Goal: Task Accomplishment & Management: Use online tool/utility

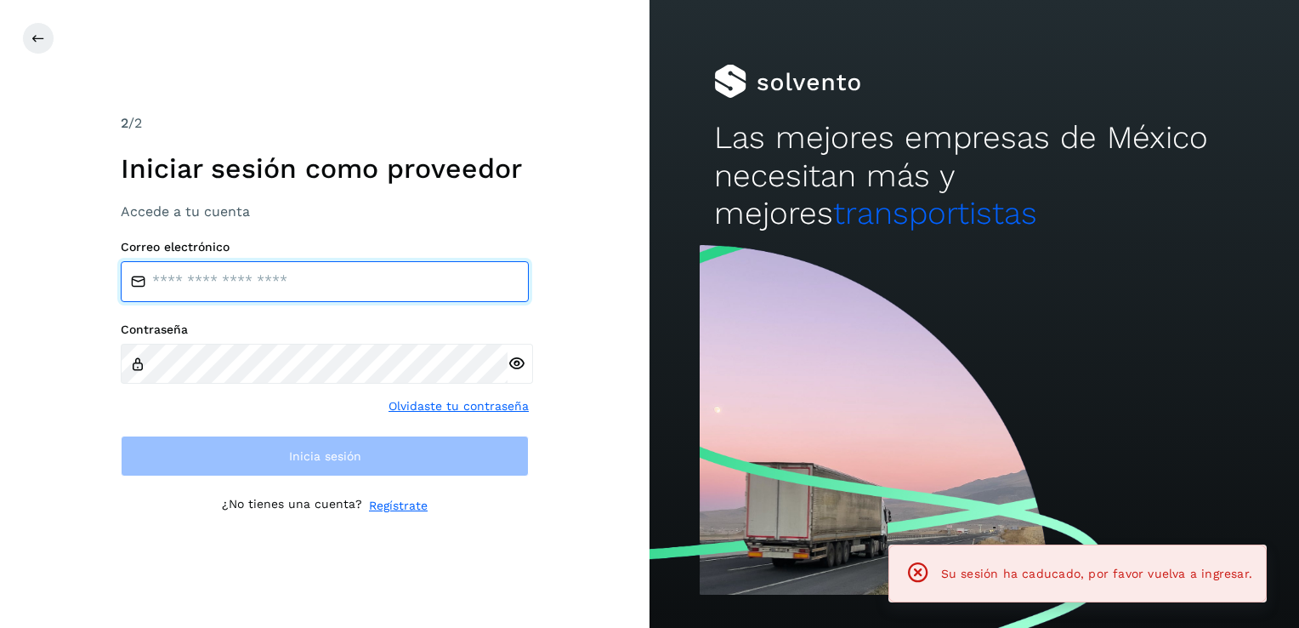
type input "**********"
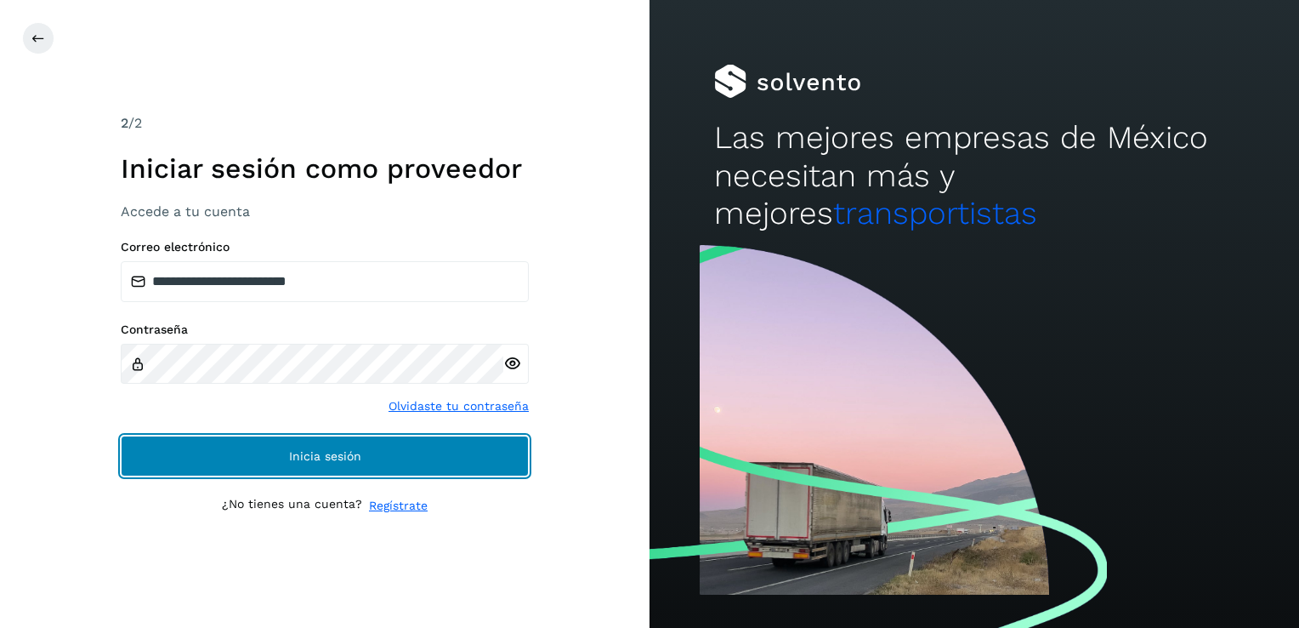
click at [473, 450] on button "Inicia sesión" at bounding box center [325, 455] width 408 height 41
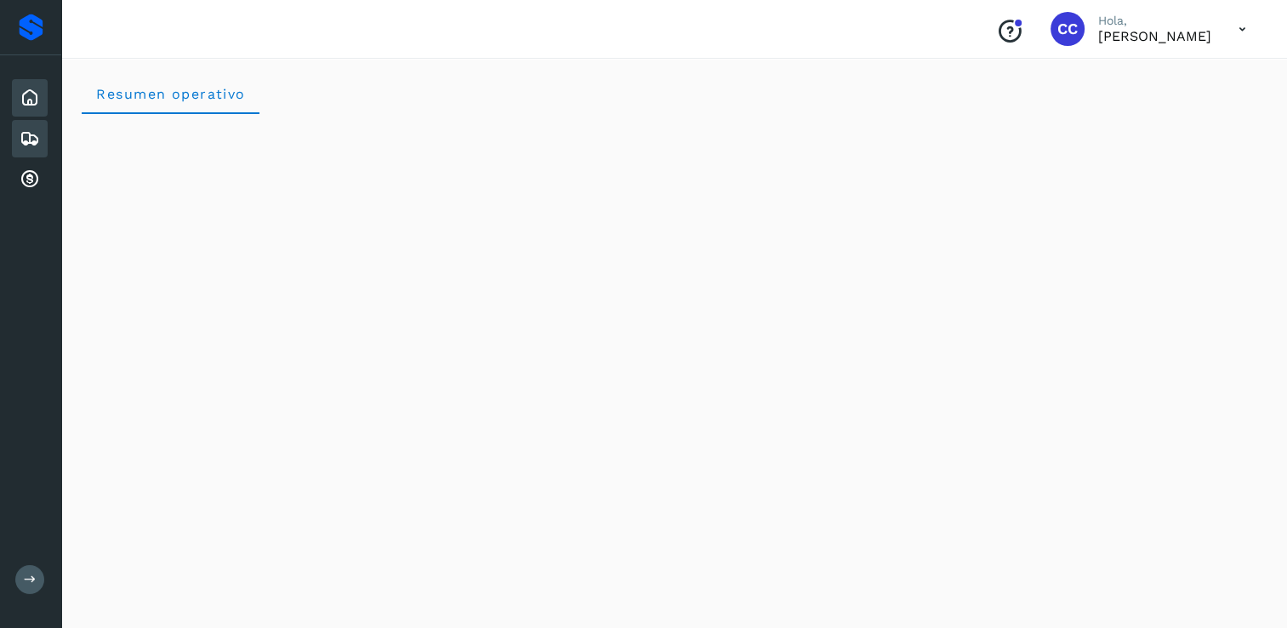
click at [27, 134] on icon at bounding box center [30, 138] width 20 height 20
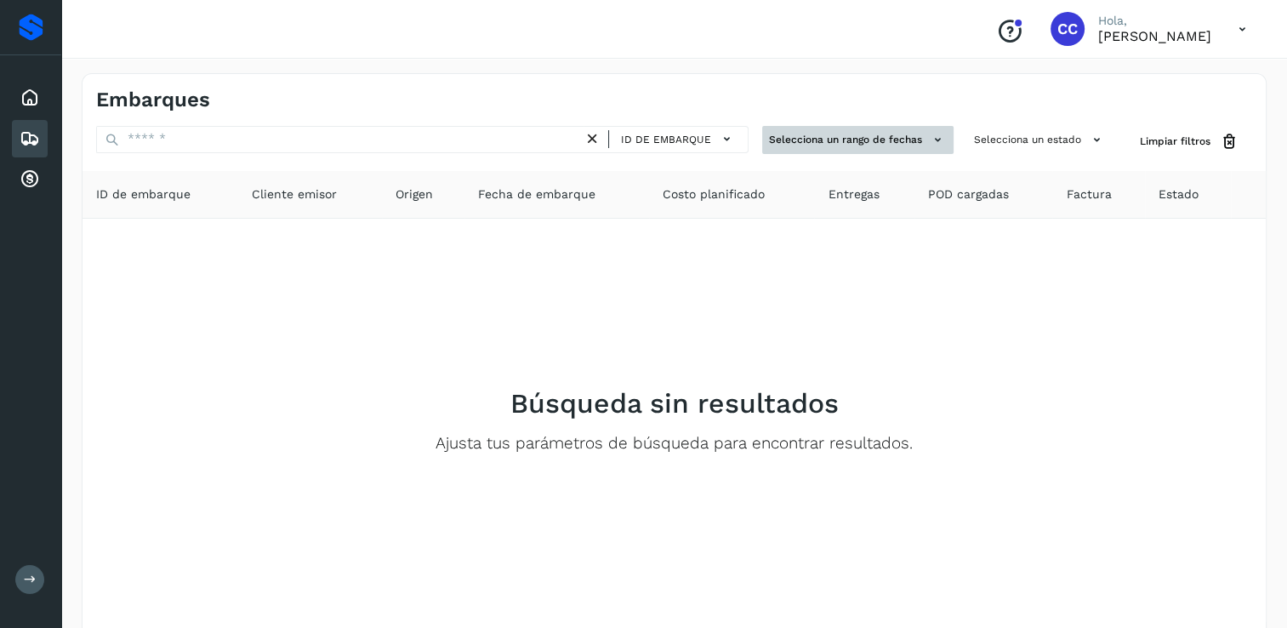
click at [927, 136] on button "Selecciona un rango de fechas" at bounding box center [857, 140] width 191 height 28
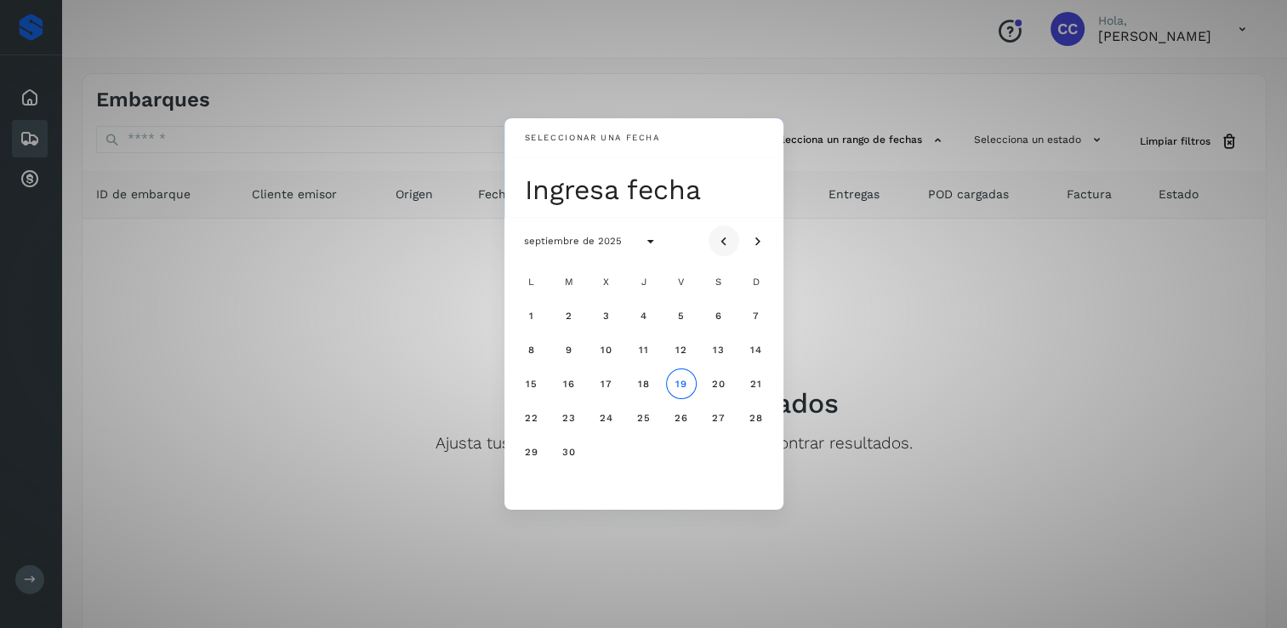
click at [723, 243] on icon "Mes anterior" at bounding box center [723, 241] width 17 height 17
click at [601, 416] on span "20" at bounding box center [606, 418] width 14 height 12
click at [946, 296] on div "Seleccionar una fecha mié, 20 ago agosto de 2025 L M X J V S D 1 2 3 4 5 6 7 8 …" at bounding box center [643, 314] width 1287 height 628
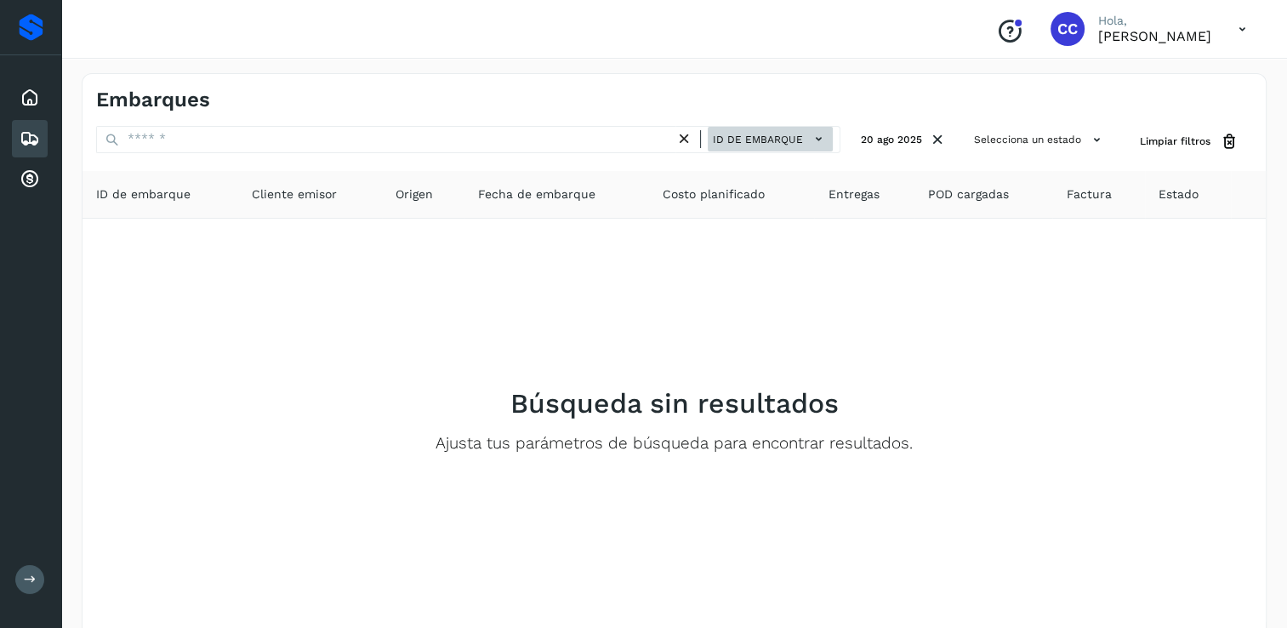
click at [827, 142] on icon at bounding box center [819, 139] width 18 height 18
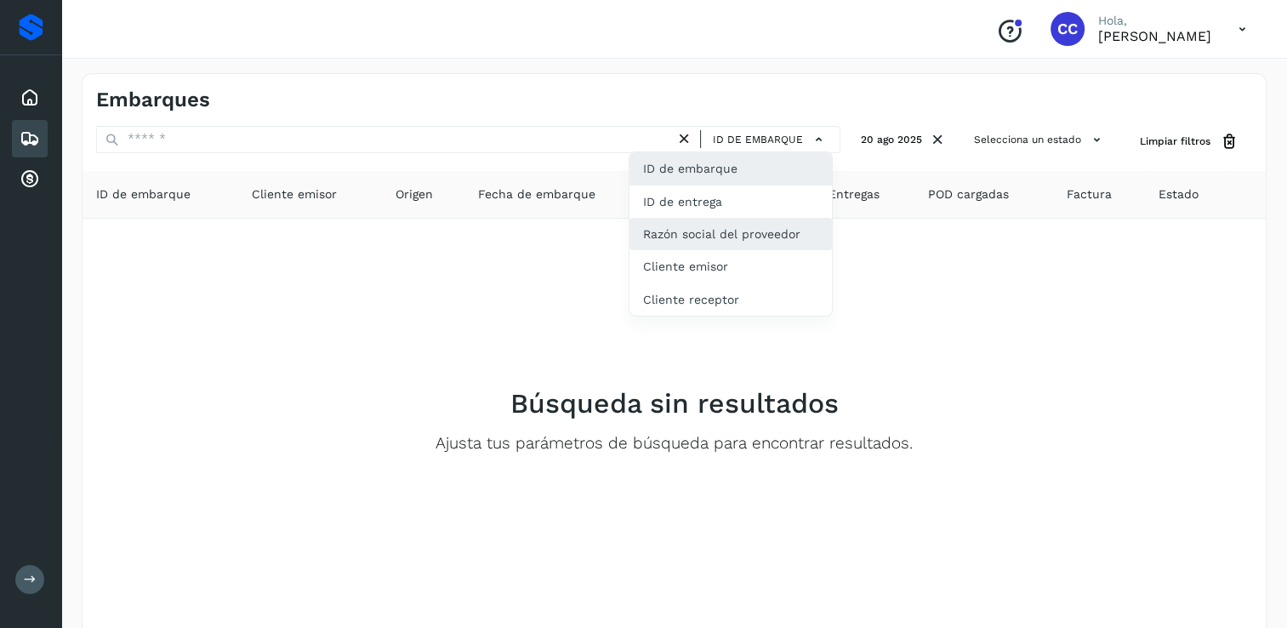
click at [735, 219] on div "Razón social del proveedor" at bounding box center [730, 234] width 202 height 32
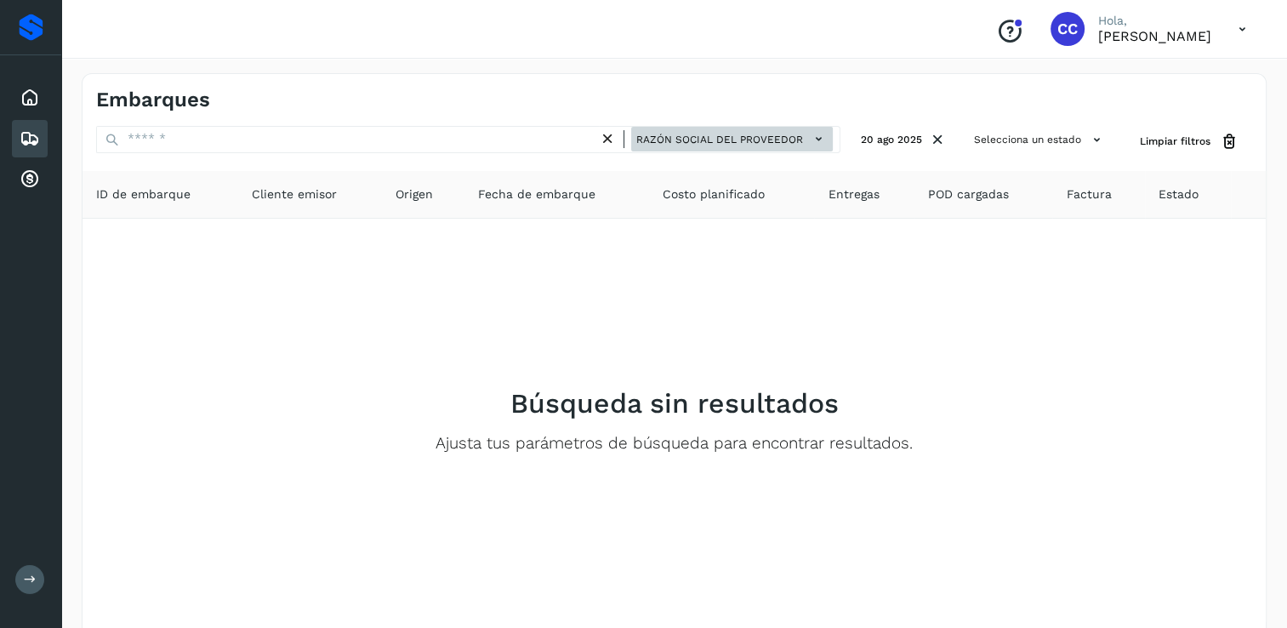
click at [826, 144] on icon at bounding box center [819, 139] width 18 height 18
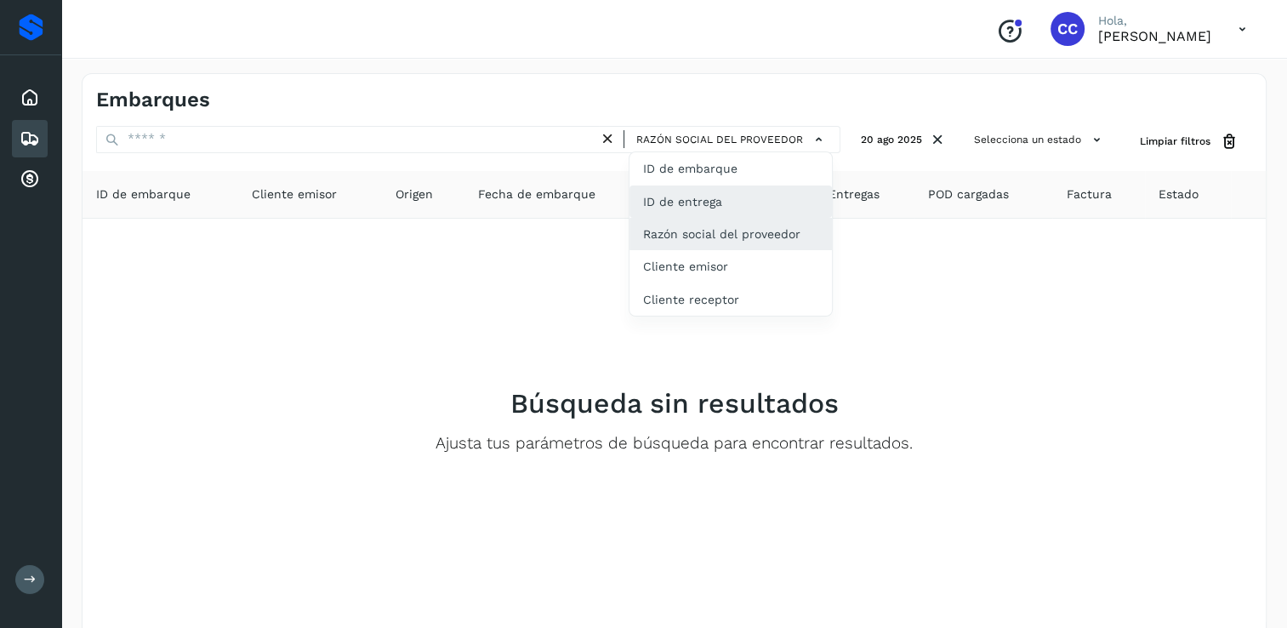
click at [703, 205] on div "ID de entrega" at bounding box center [730, 201] width 202 height 32
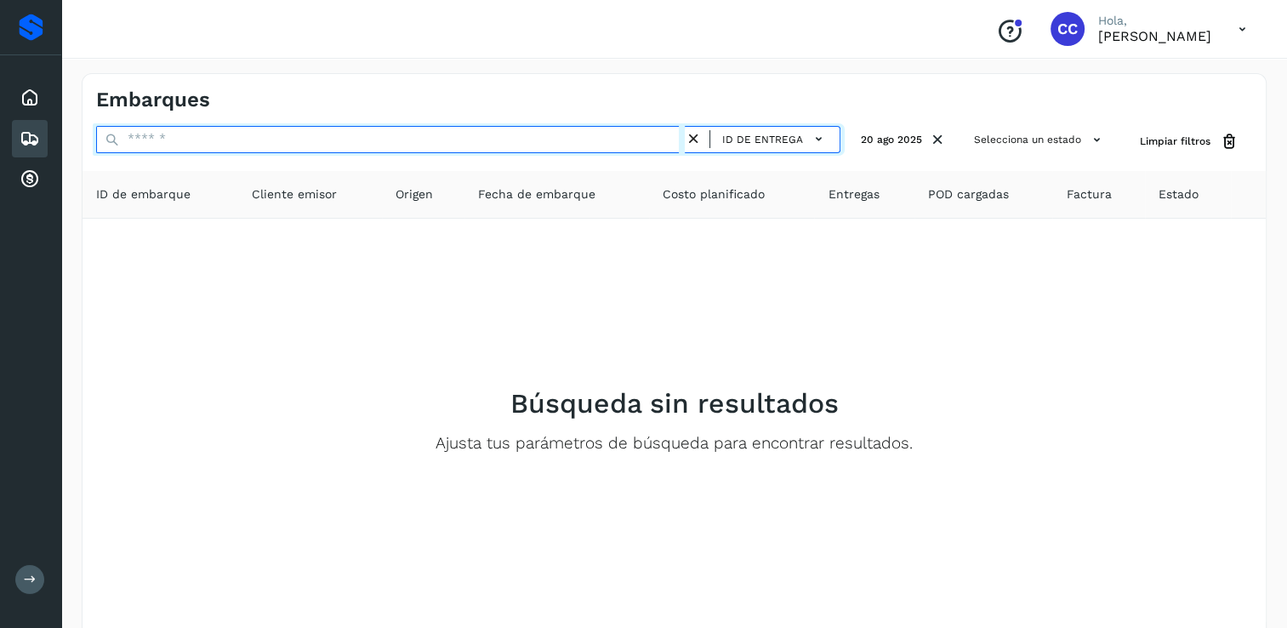
click at [640, 131] on input "text" at bounding box center [390, 139] width 588 height 27
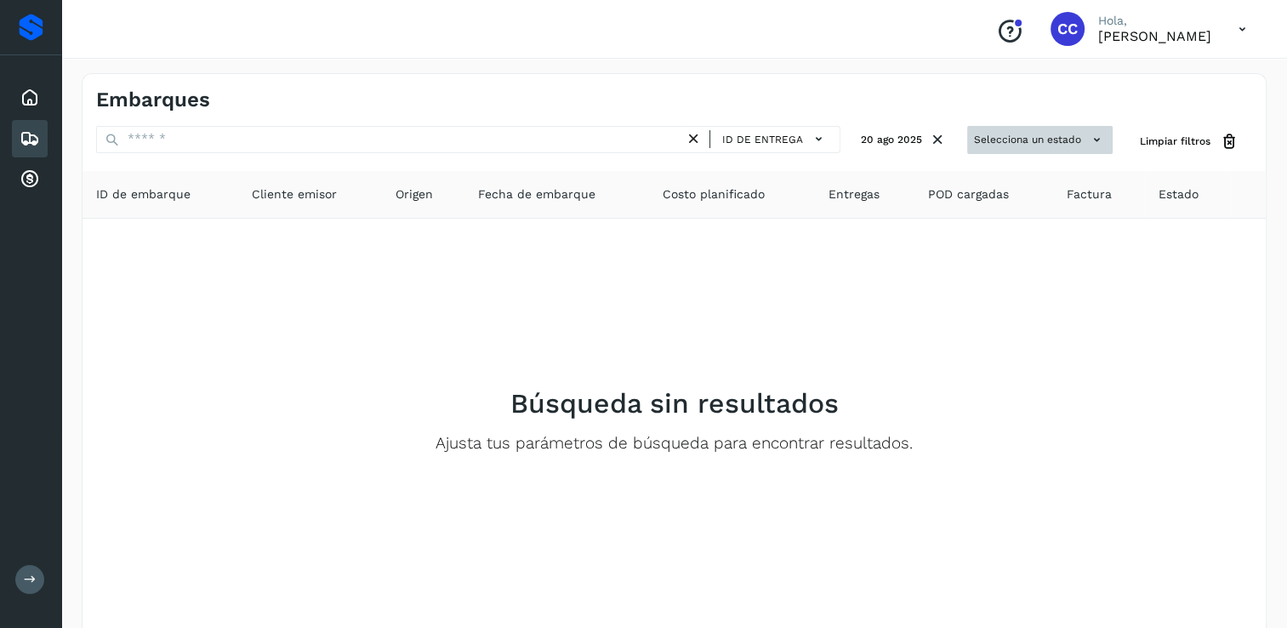
click at [1106, 141] on button "Selecciona un estado" at bounding box center [1039, 140] width 145 height 28
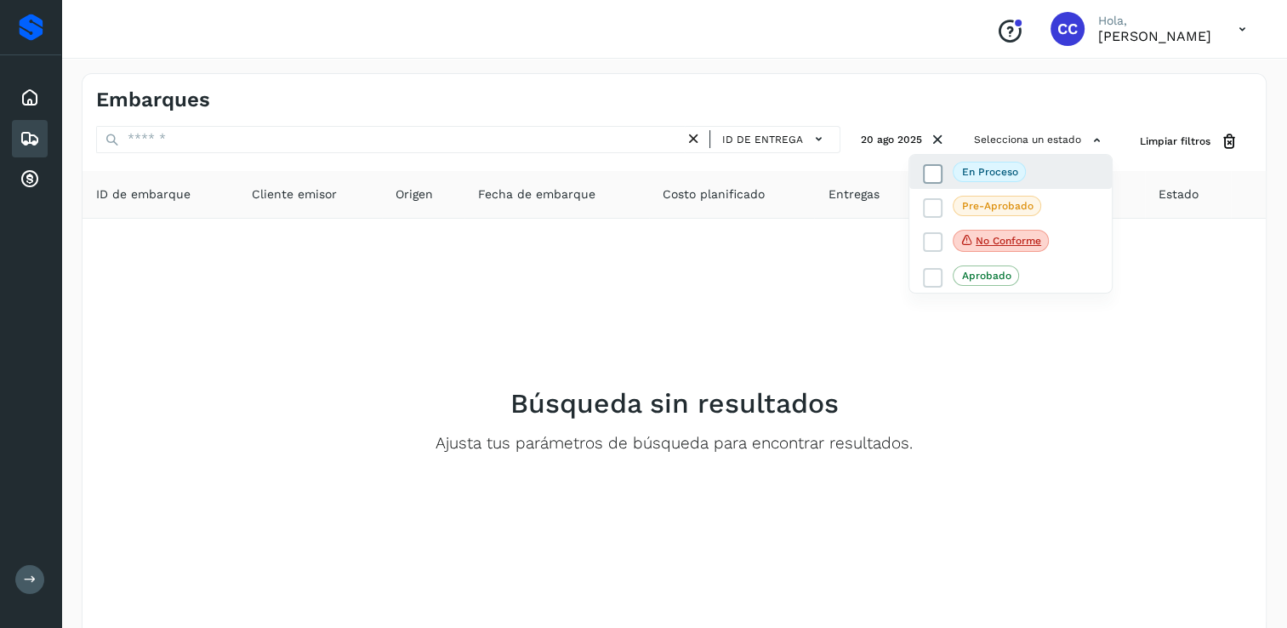
click at [1023, 172] on span "En proceso" at bounding box center [988, 172] width 73 height 20
click at [1007, 424] on div at bounding box center [643, 314] width 1287 height 628
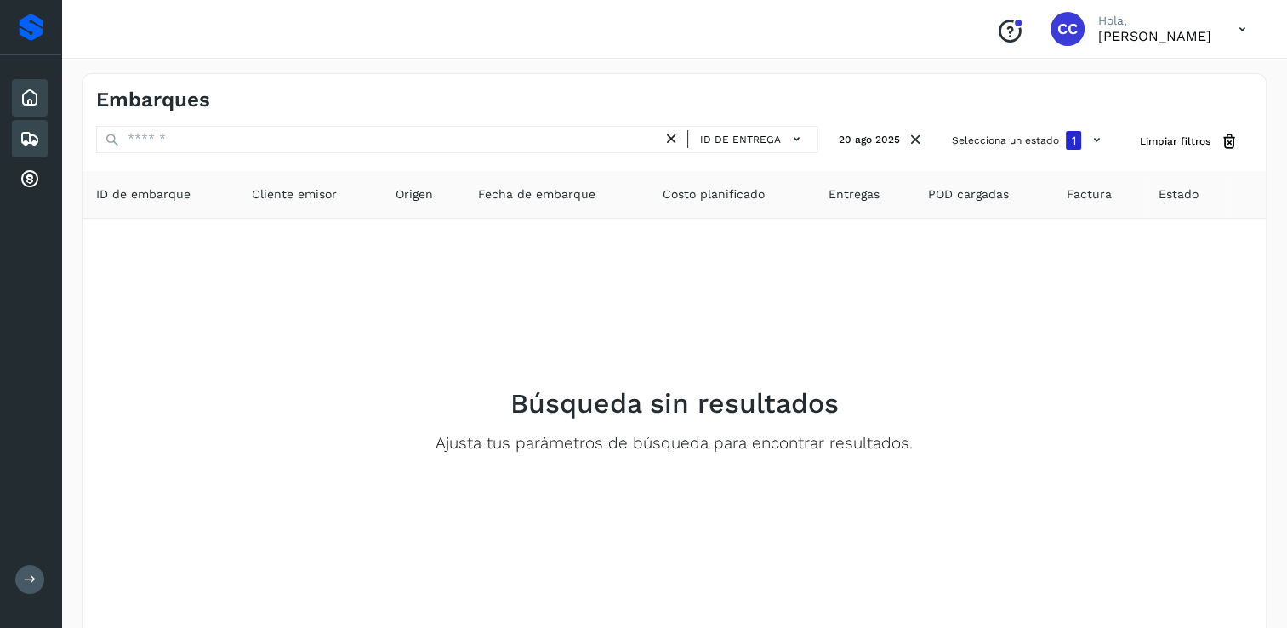
click at [32, 100] on icon at bounding box center [30, 98] width 20 height 20
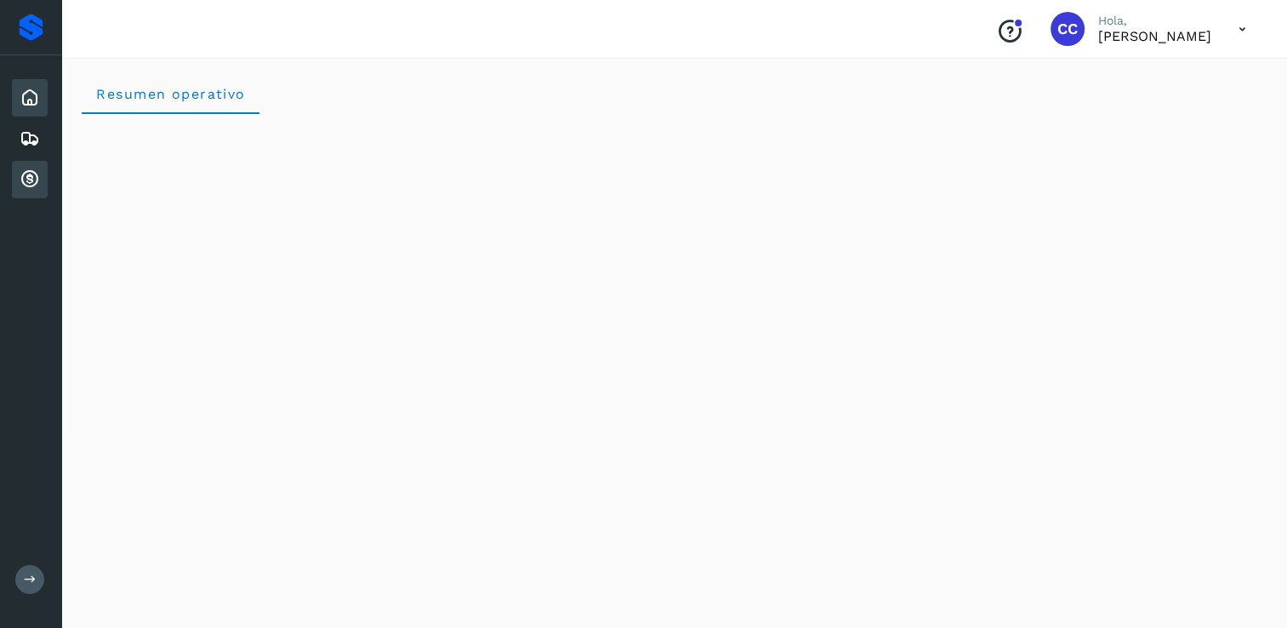
click at [38, 170] on icon at bounding box center [30, 179] width 20 height 20
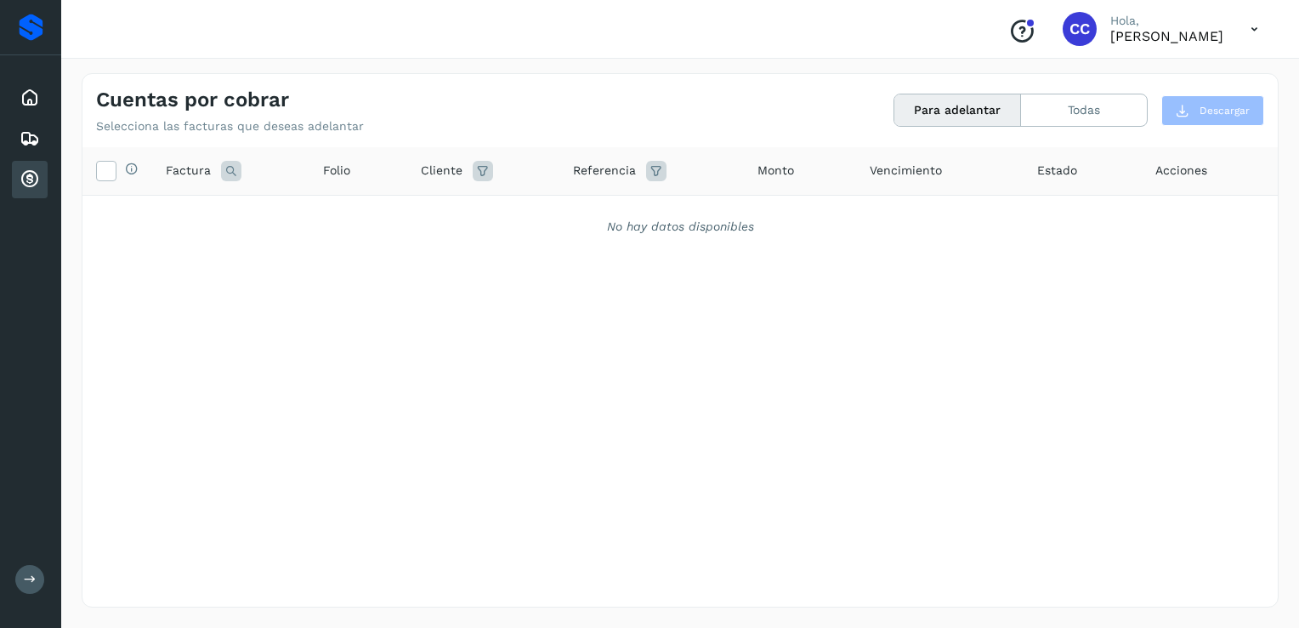
click at [919, 106] on button "Para adelantar" at bounding box center [958, 109] width 127 height 31
click at [106, 169] on icon at bounding box center [106, 170] width 18 height 18
click at [478, 175] on icon at bounding box center [483, 171] width 20 height 20
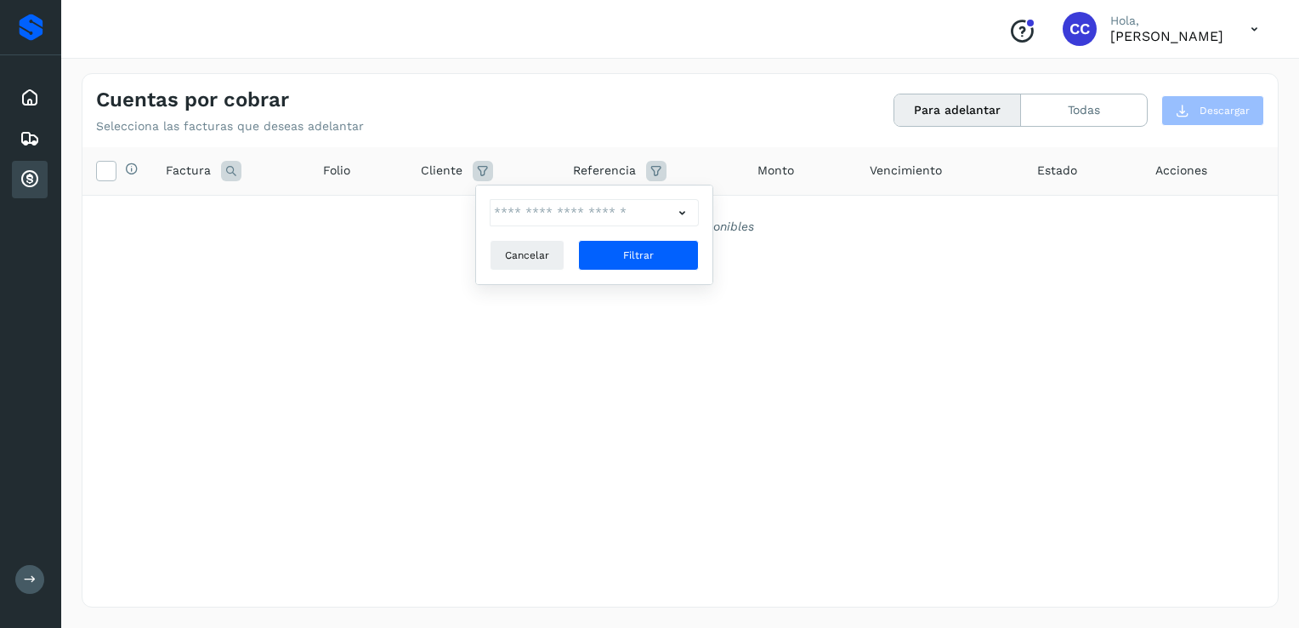
click at [686, 209] on icon at bounding box center [683, 213] width 18 height 18
click at [510, 243] on icon at bounding box center [506, 243] width 17 height 17
type input "**********"
click at [594, 318] on div at bounding box center [649, 314] width 1299 height 628
click at [616, 257] on button "Filtrar" at bounding box center [638, 255] width 121 height 31
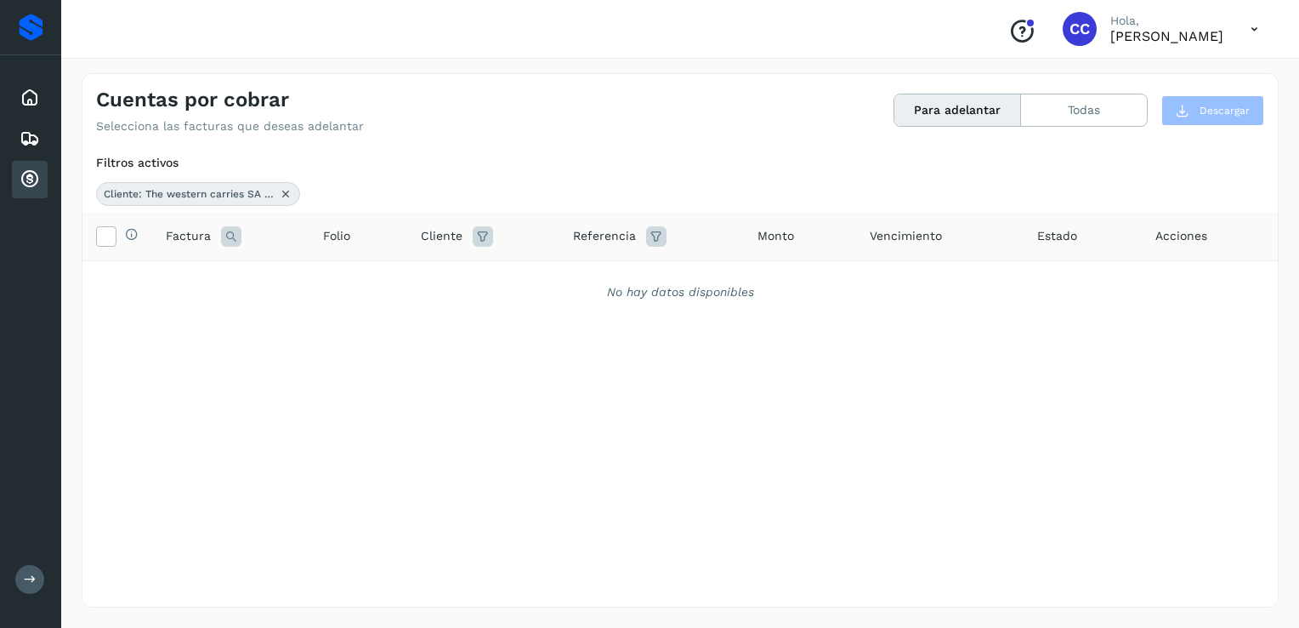
click at [227, 228] on icon at bounding box center [231, 236] width 20 height 20
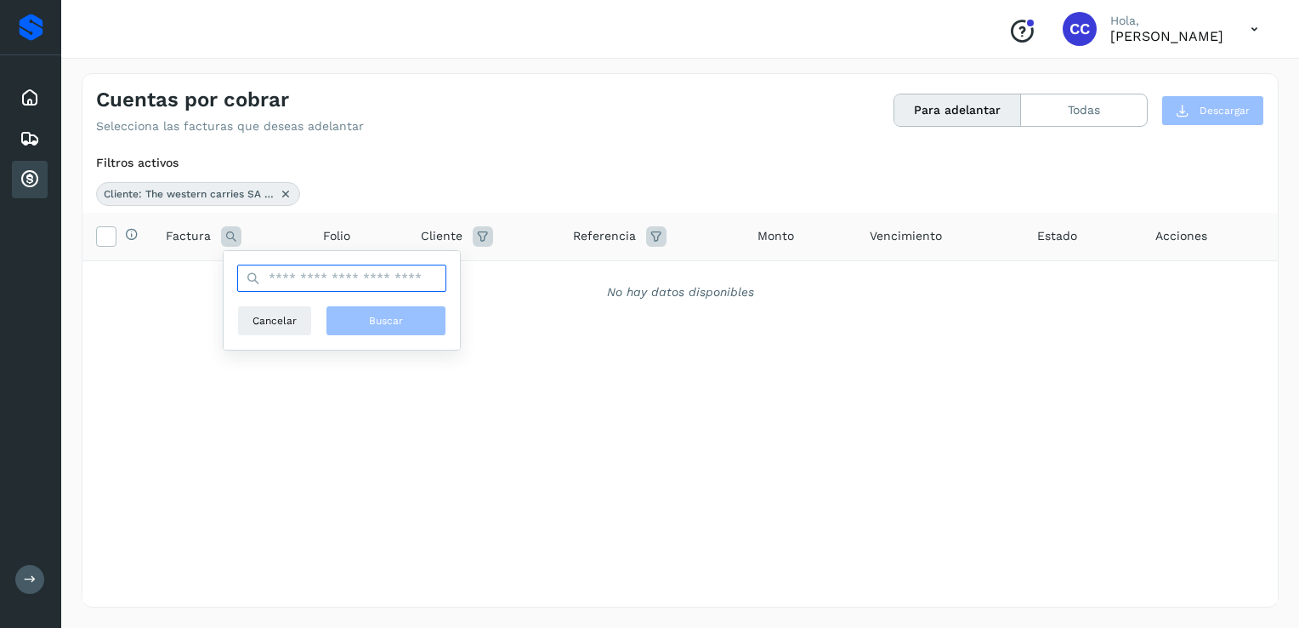
click at [289, 285] on input "text" at bounding box center [341, 277] width 209 height 27
type input "*********"
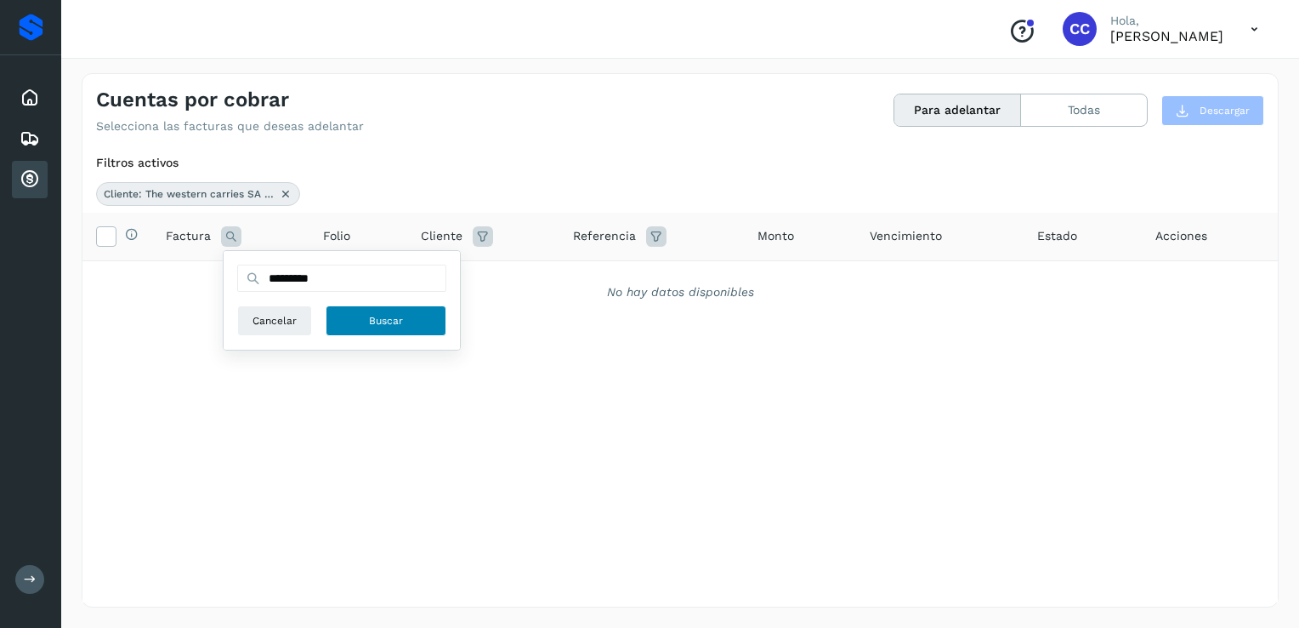
click at [418, 322] on button "Buscar" at bounding box center [386, 320] width 121 height 31
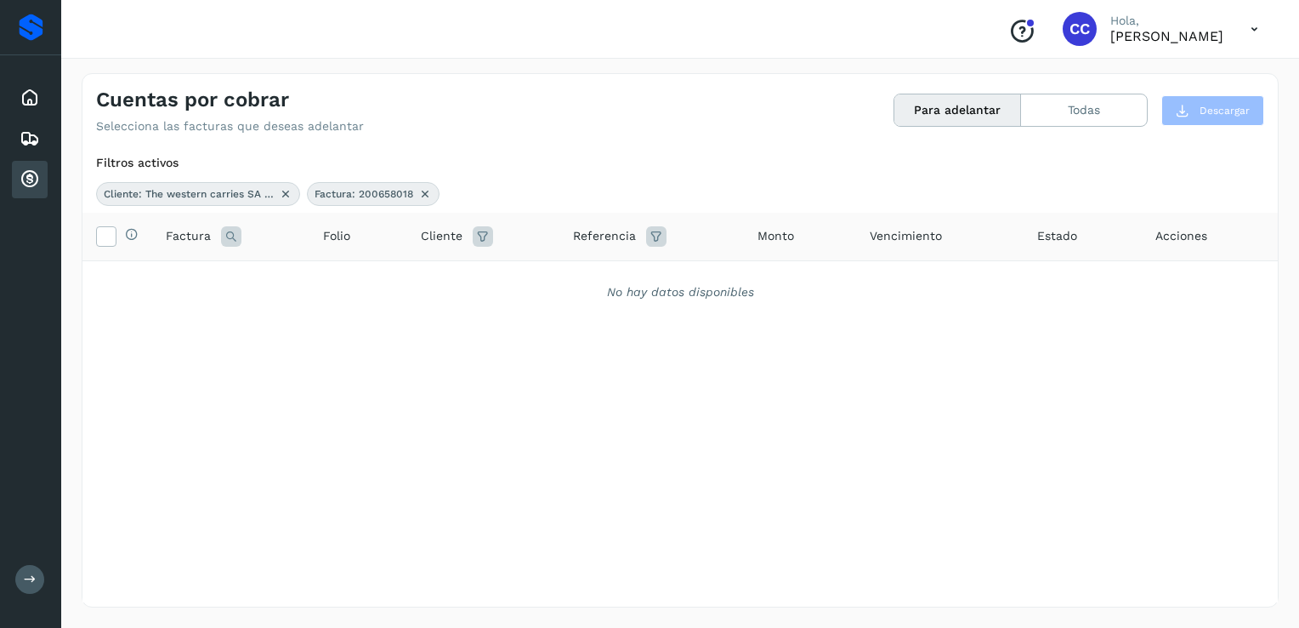
click at [423, 190] on icon at bounding box center [425, 194] width 14 height 14
click at [225, 237] on icon at bounding box center [231, 236] width 20 height 20
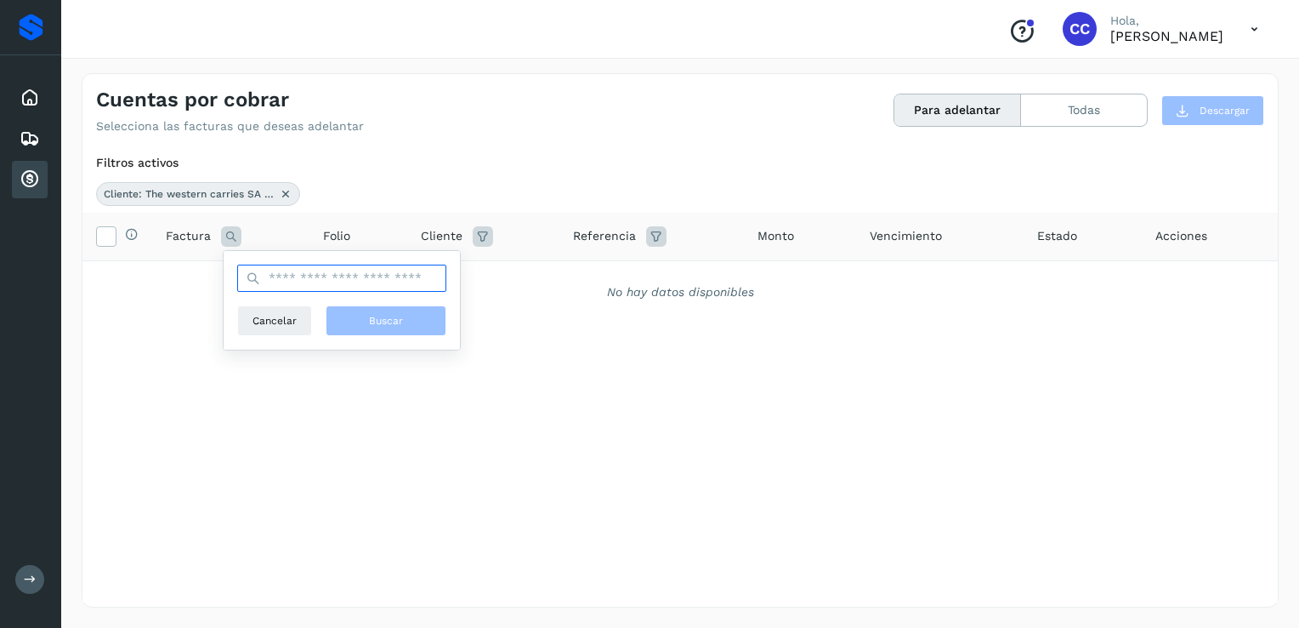
click at [304, 277] on input "text" at bounding box center [341, 277] width 209 height 27
drag, startPoint x: 291, startPoint y: 281, endPoint x: 273, endPoint y: 257, distance: 30.4
click at [273, 257] on div "Cancelar Buscar" at bounding box center [342, 300] width 236 height 99
click at [272, 270] on input "text" at bounding box center [341, 277] width 209 height 27
drag, startPoint x: 274, startPoint y: 273, endPoint x: 251, endPoint y: 400, distance: 128.8
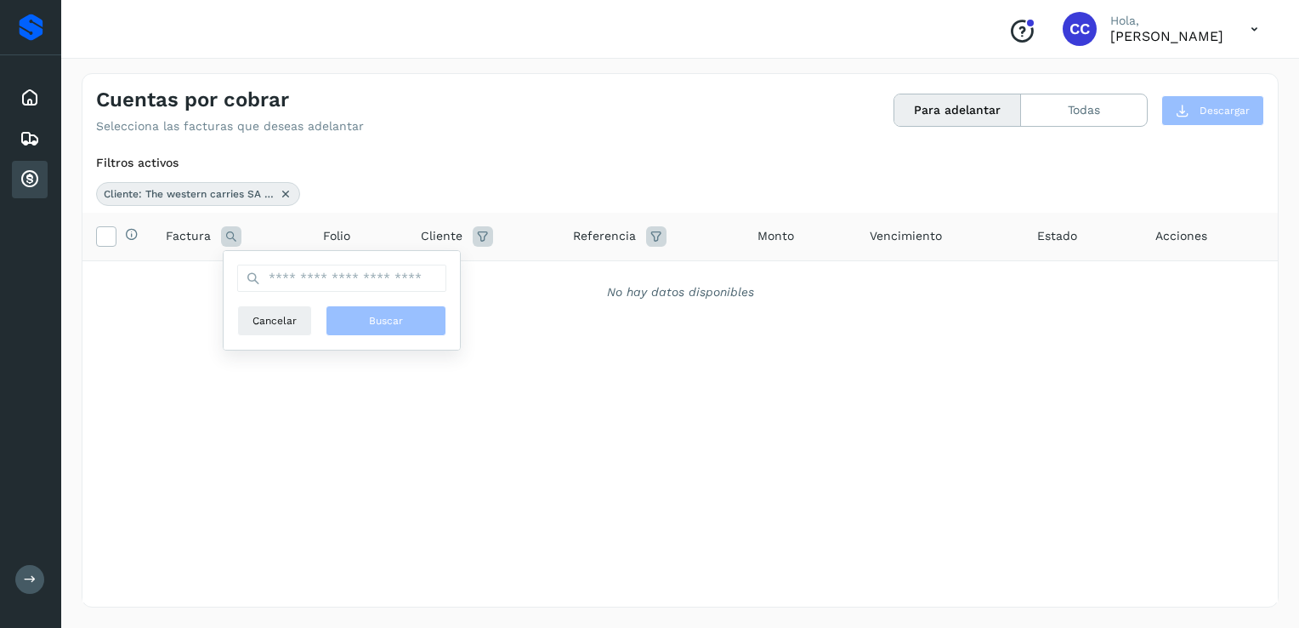
click at [251, 400] on div "Selecciona todas las facturas disponibles para adelanto Factura Cancelar Buscar…" at bounding box center [680, 407] width 1196 height 389
click at [231, 241] on icon at bounding box center [231, 236] width 20 height 20
paste input "**********"
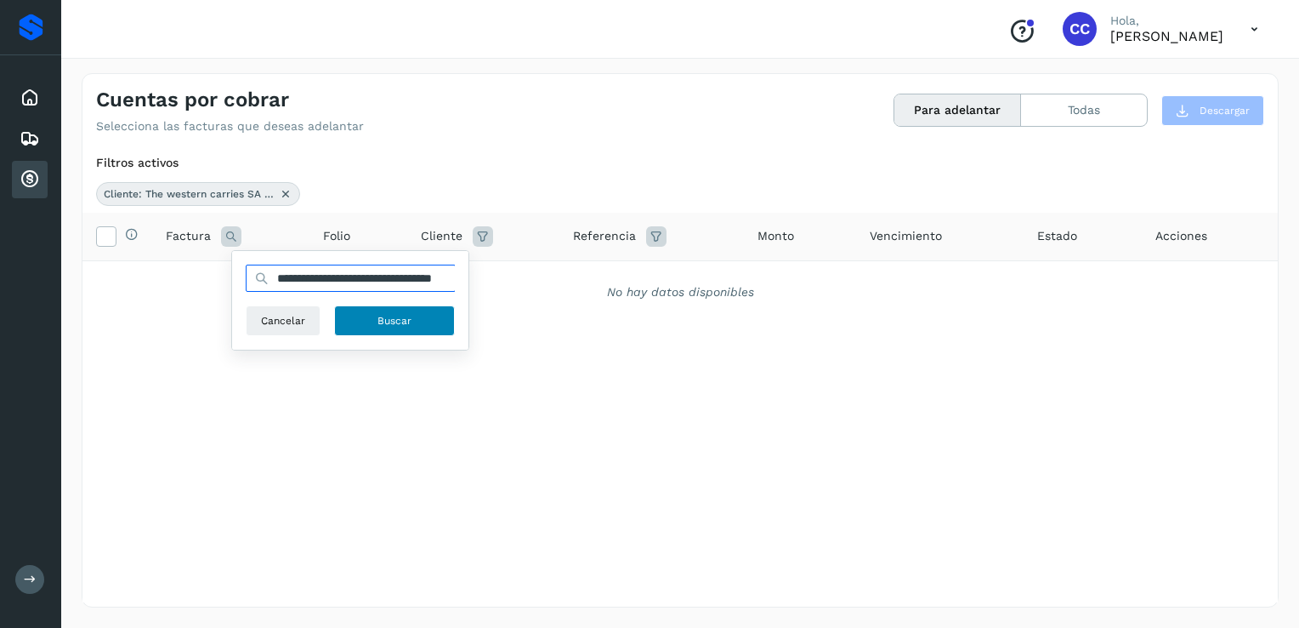
type input "**********"
click at [395, 322] on span "Buscar" at bounding box center [395, 320] width 34 height 15
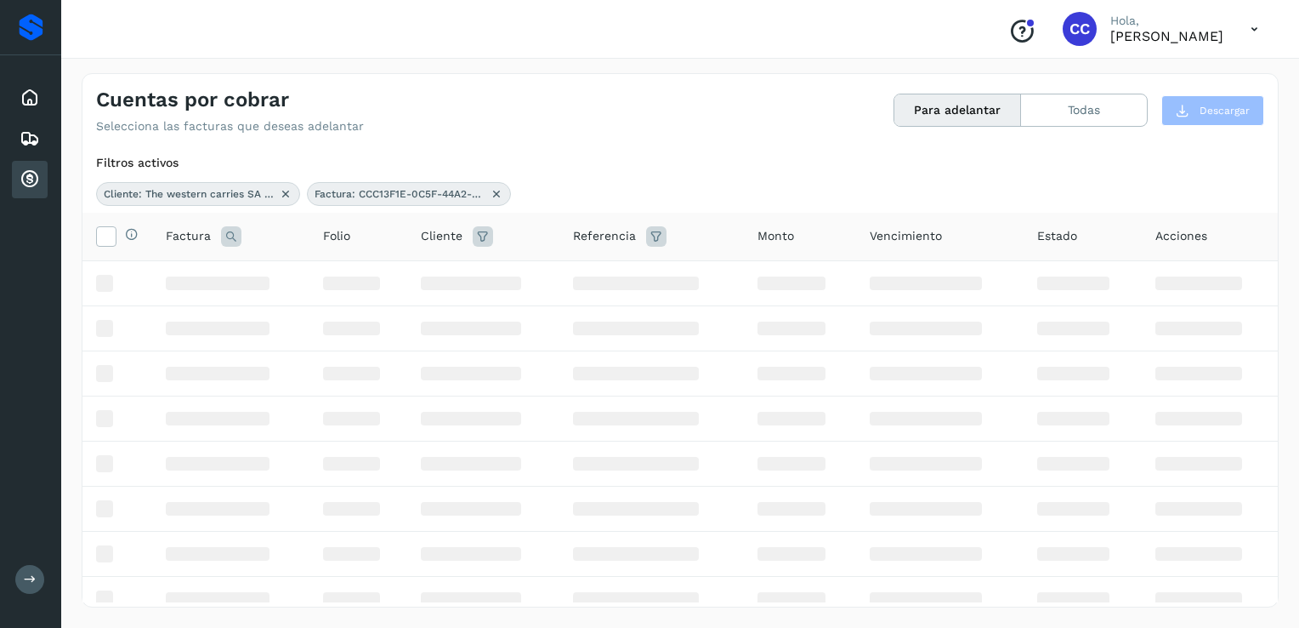
scroll to position [0, 0]
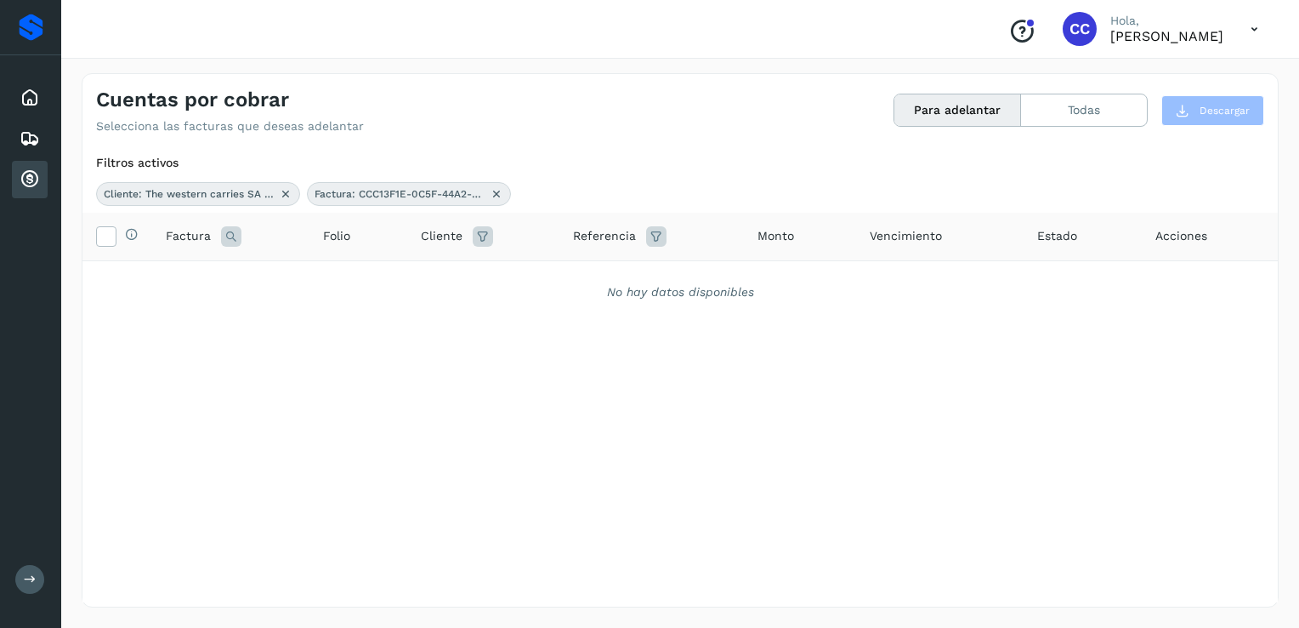
click at [357, 193] on span "Factura: CCC13F1E-0C5F-44A2-B3FE-514956A4AE3E" at bounding box center [400, 193] width 170 height 15
click at [354, 190] on span "Factura: CCC13F1E-0C5F-44A2-B3FE-514956A4AE3E" at bounding box center [400, 193] width 170 height 15
click at [653, 240] on icon at bounding box center [656, 236] width 20 height 20
click at [487, 240] on icon at bounding box center [483, 236] width 20 height 20
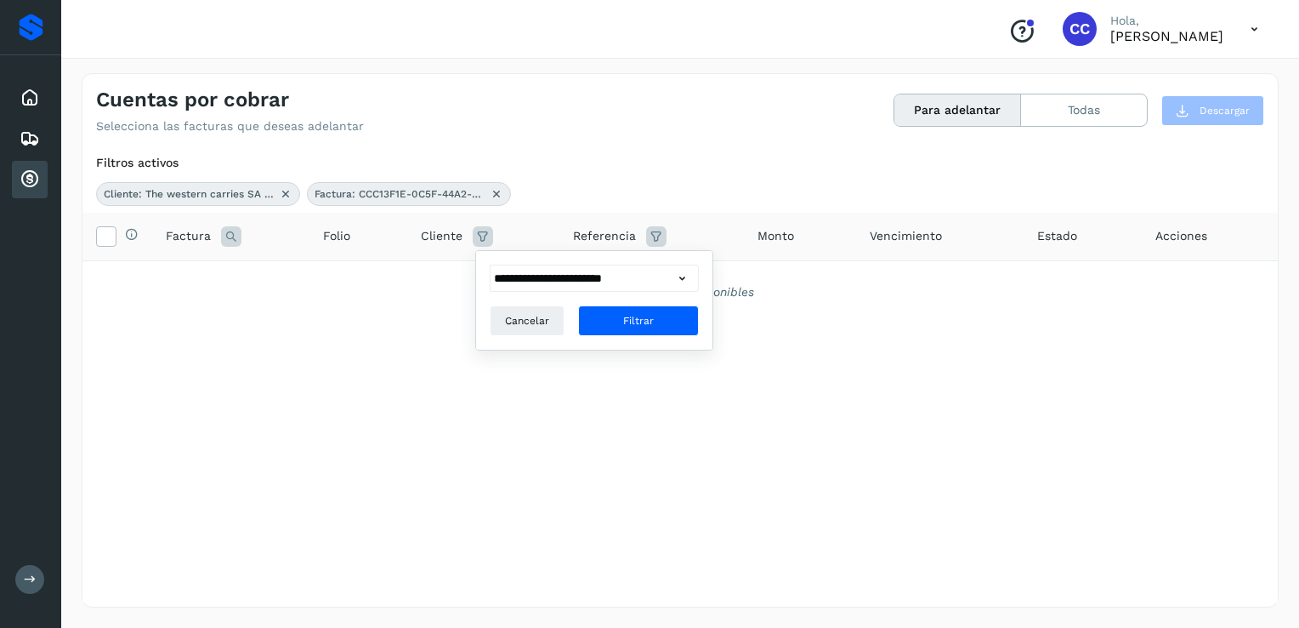
click at [487, 240] on icon at bounding box center [483, 236] width 20 height 20
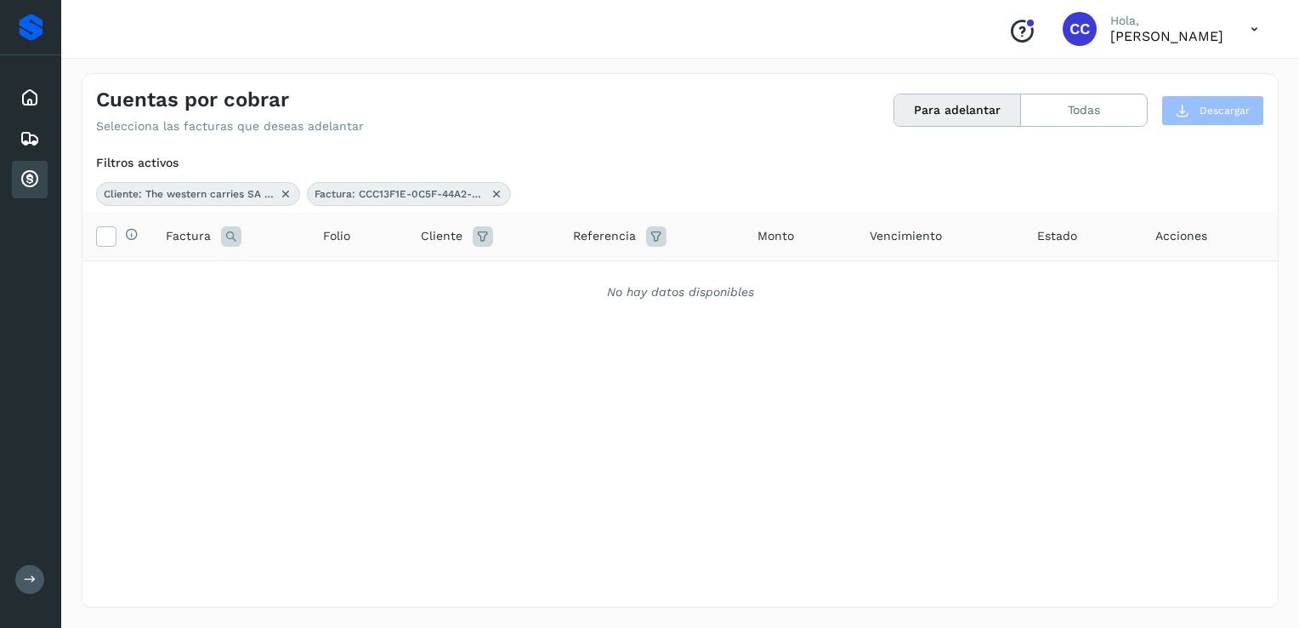
click at [495, 199] on icon at bounding box center [497, 194] width 14 height 14
click at [231, 236] on icon at bounding box center [231, 236] width 20 height 20
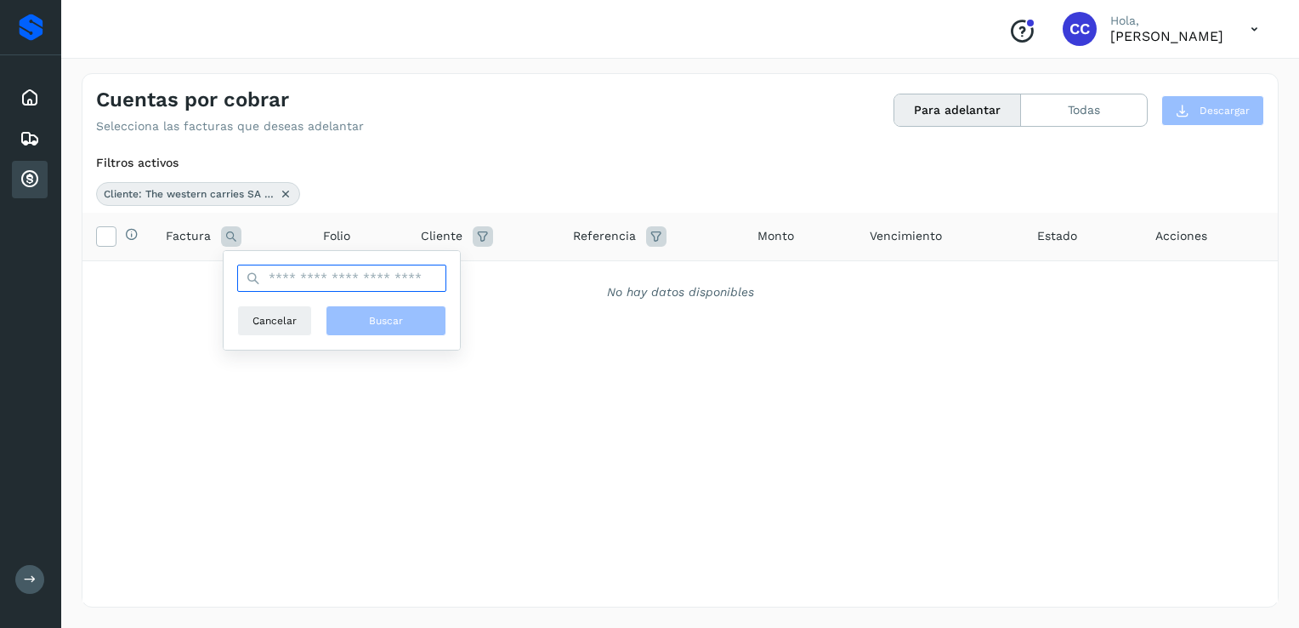
click at [334, 284] on input "text" at bounding box center [341, 277] width 209 height 27
type input "**********"
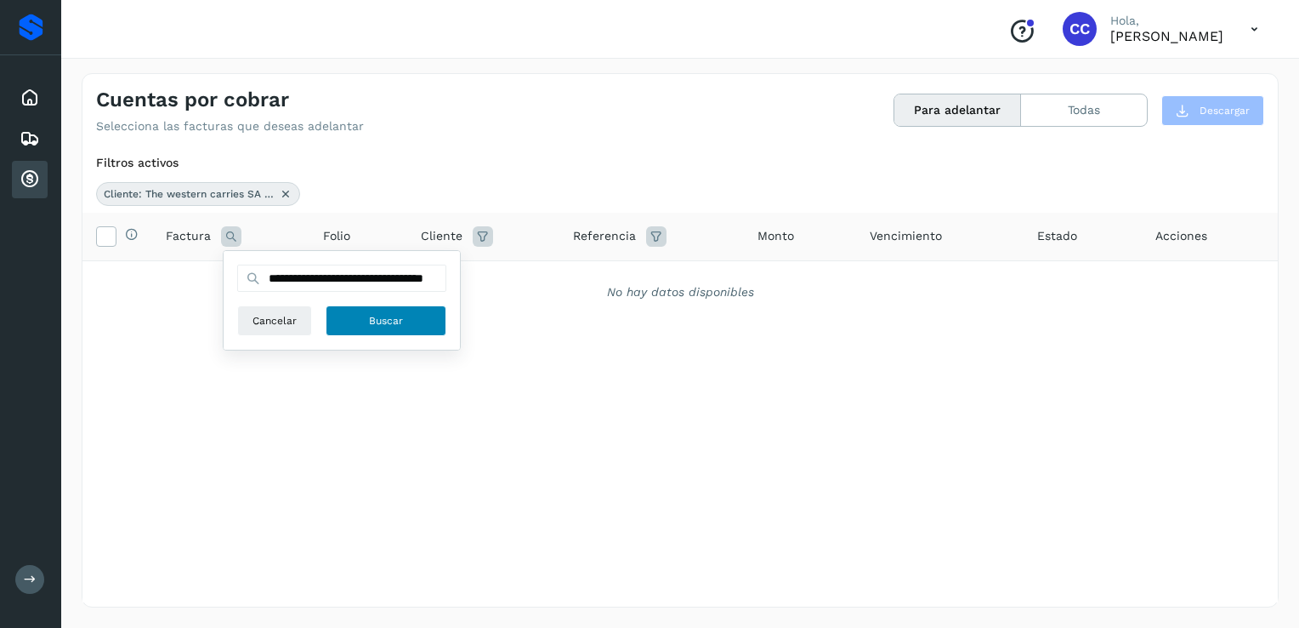
click at [371, 332] on button "Buscar" at bounding box center [386, 320] width 121 height 31
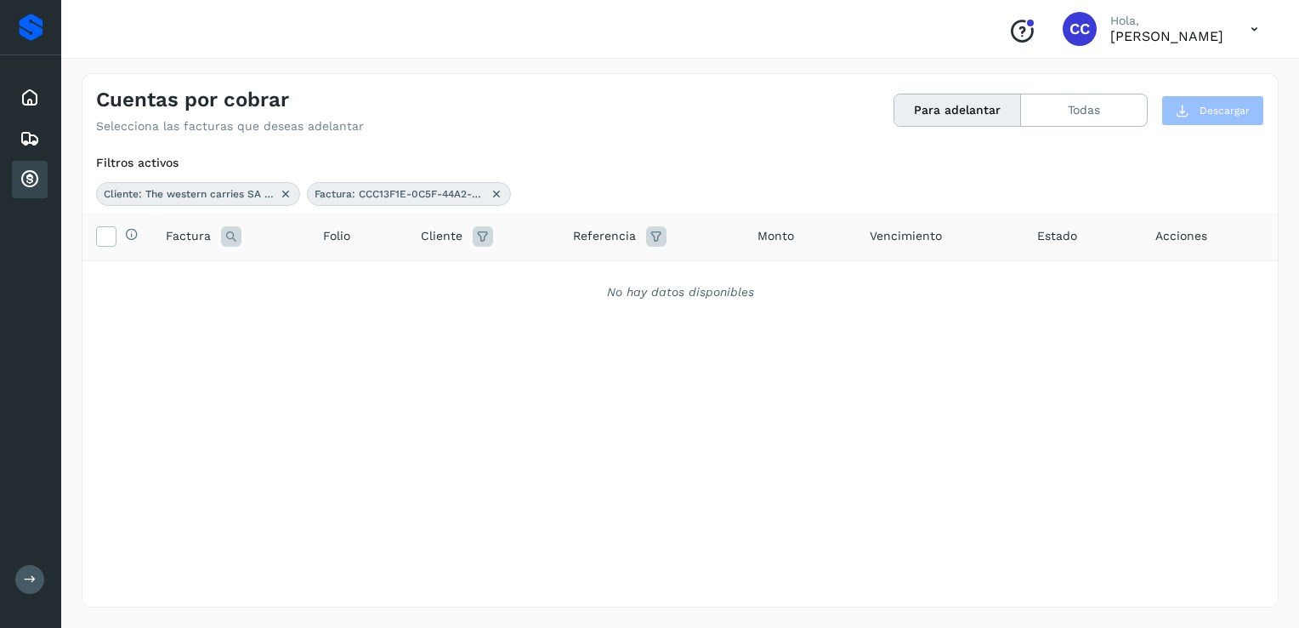
click at [496, 197] on icon at bounding box center [497, 194] width 14 height 14
click at [1068, 109] on button "Todas" at bounding box center [1084, 109] width 126 height 31
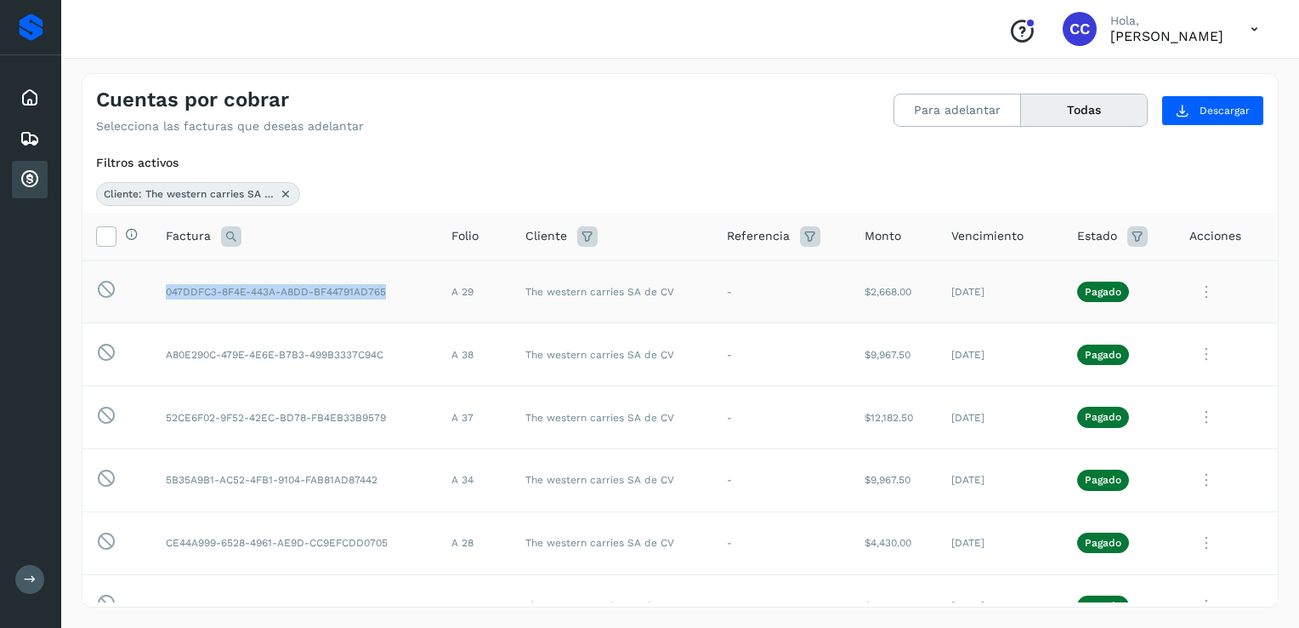
drag, startPoint x: 165, startPoint y: 292, endPoint x: 410, endPoint y: 307, distance: 245.4
click at [410, 307] on td "047DDFC3-8F4E-443A-A8DD-BF44791AD765" at bounding box center [295, 291] width 286 height 63
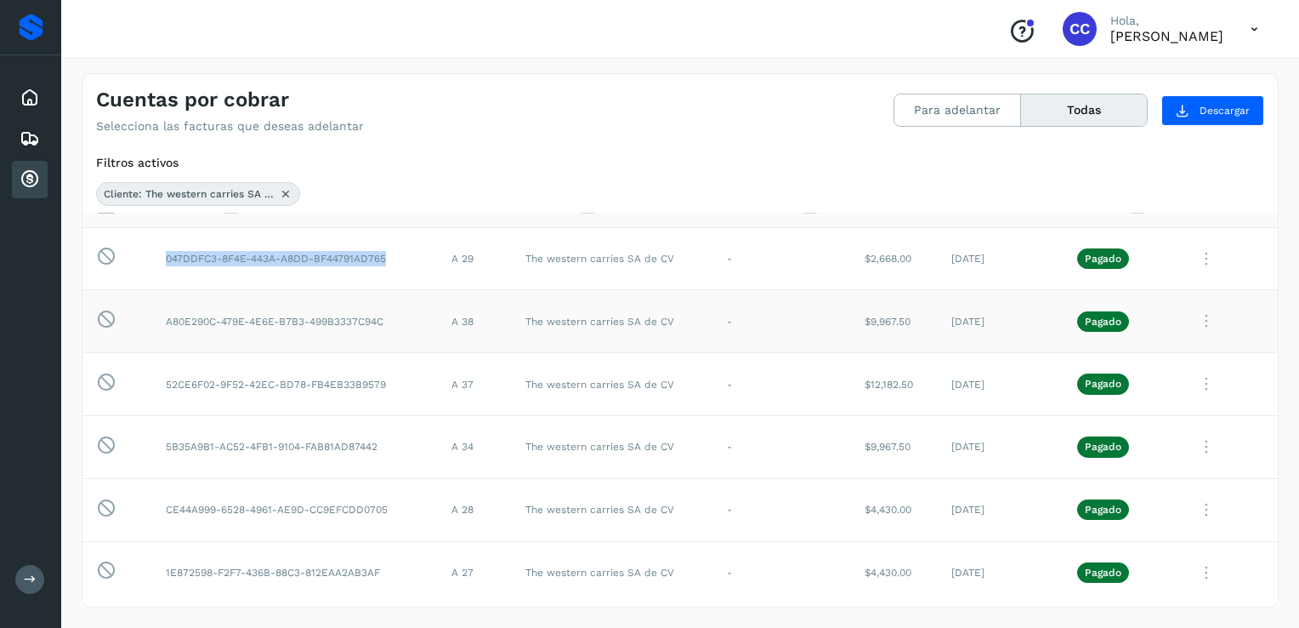
scroll to position [34, 0]
click at [43, 172] on div "Cuentas por cobrar" at bounding box center [30, 179] width 36 height 37
click at [912, 106] on button "Para adelantar" at bounding box center [958, 109] width 127 height 31
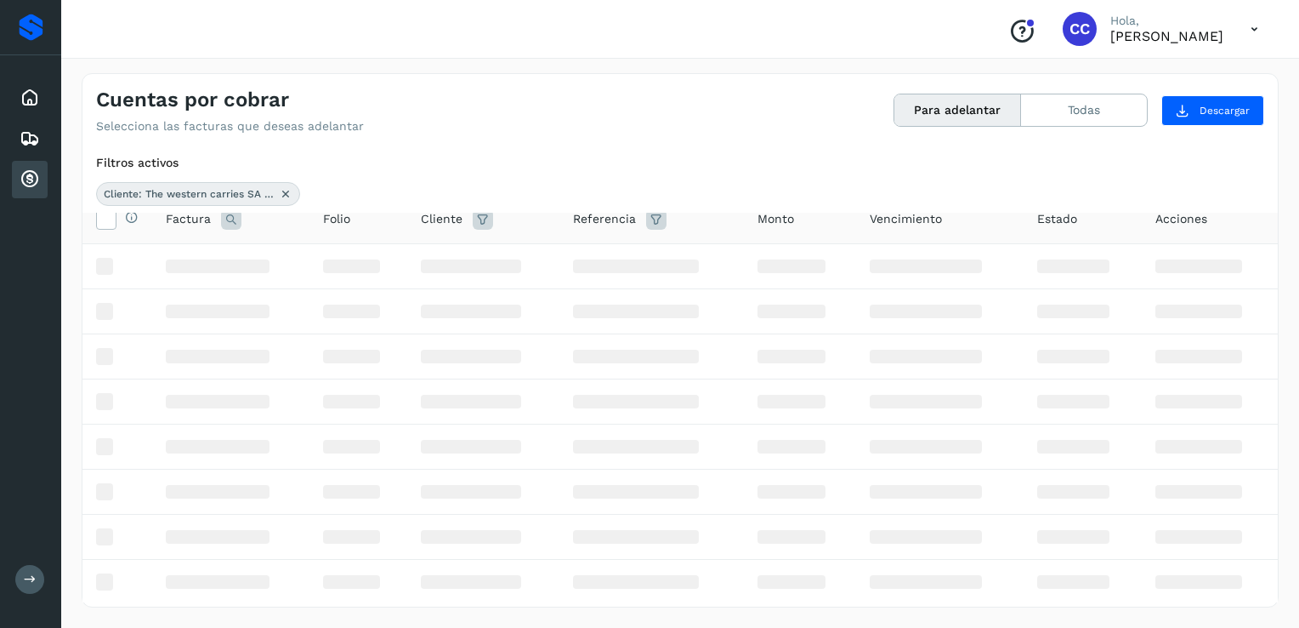
scroll to position [0, 0]
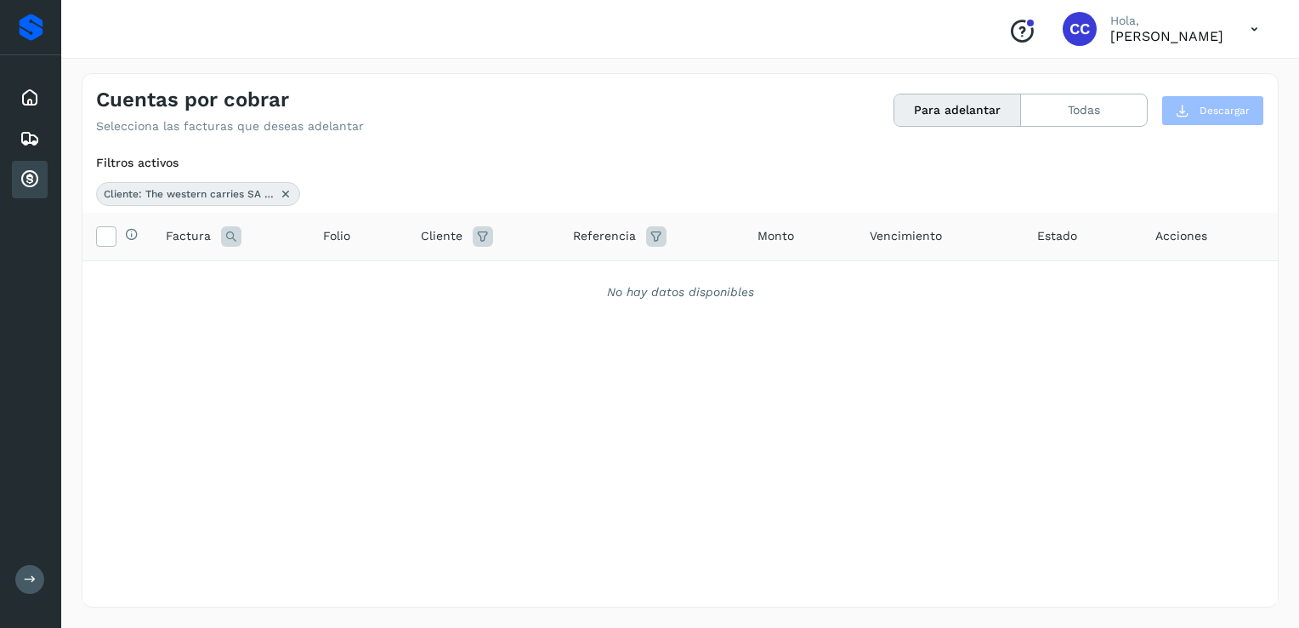
click at [227, 230] on icon at bounding box center [231, 236] width 20 height 20
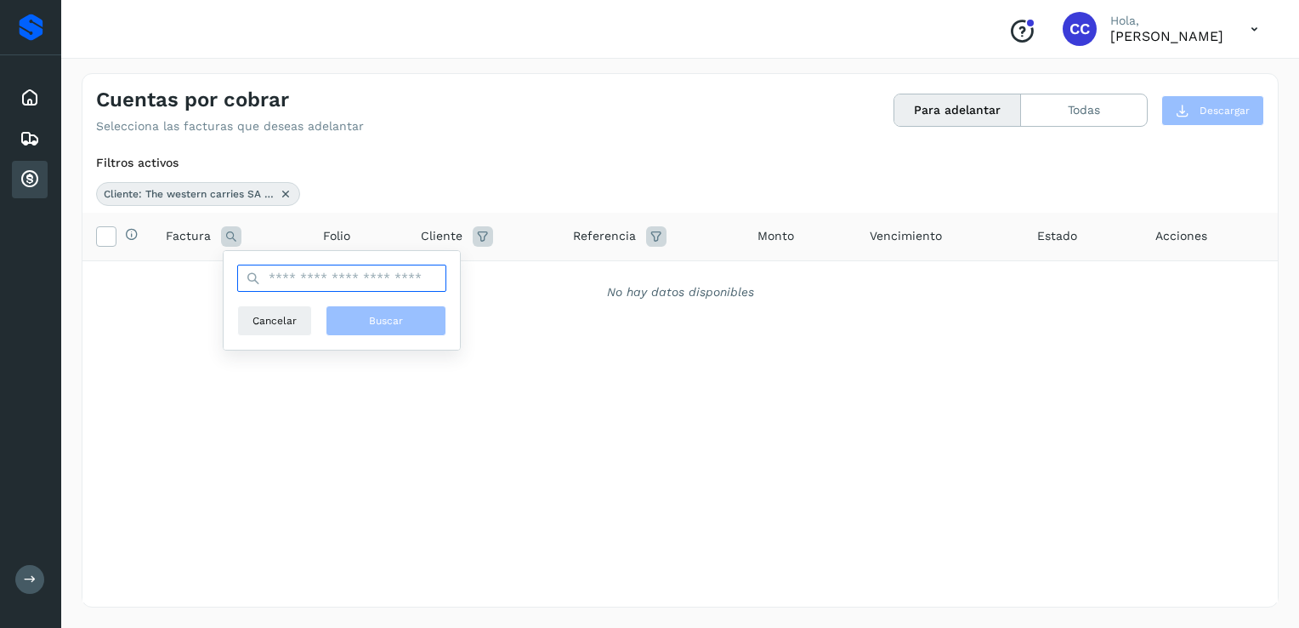
paste input "**********"
type input "**********"
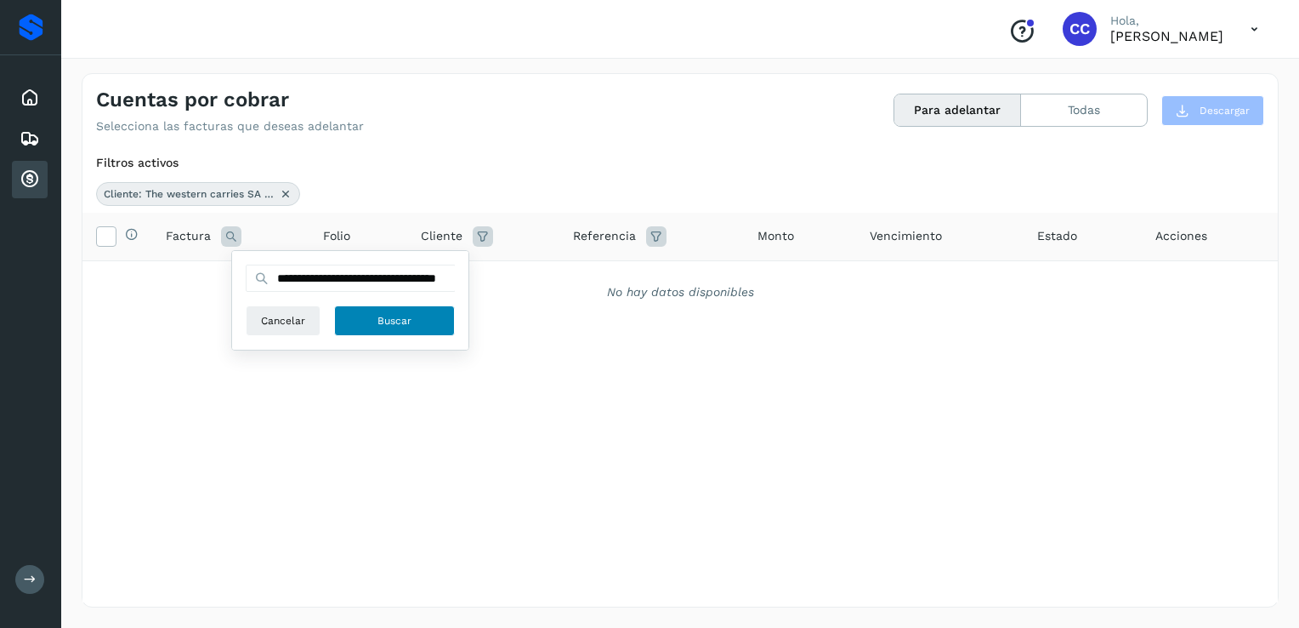
click at [381, 321] on span "Buscar" at bounding box center [395, 320] width 34 height 15
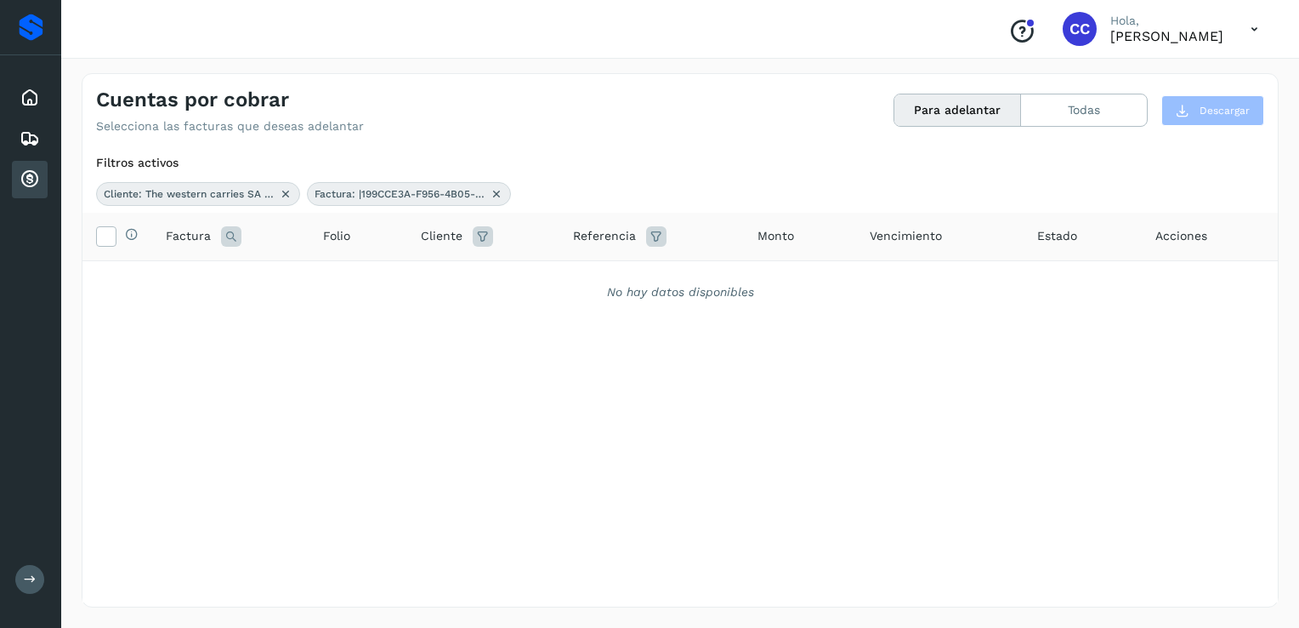
click at [657, 236] on icon at bounding box center [656, 236] width 20 height 20
click at [968, 111] on button "Para adelantar" at bounding box center [958, 109] width 127 height 31
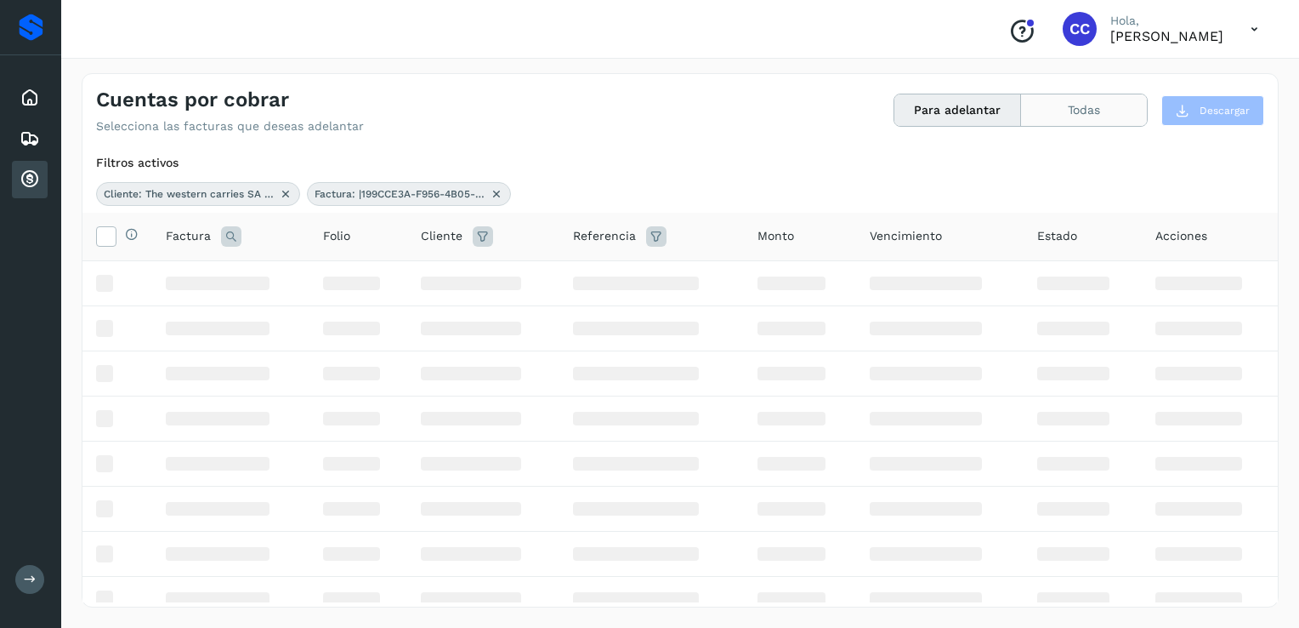
click at [1055, 119] on button "Todas" at bounding box center [1084, 109] width 126 height 31
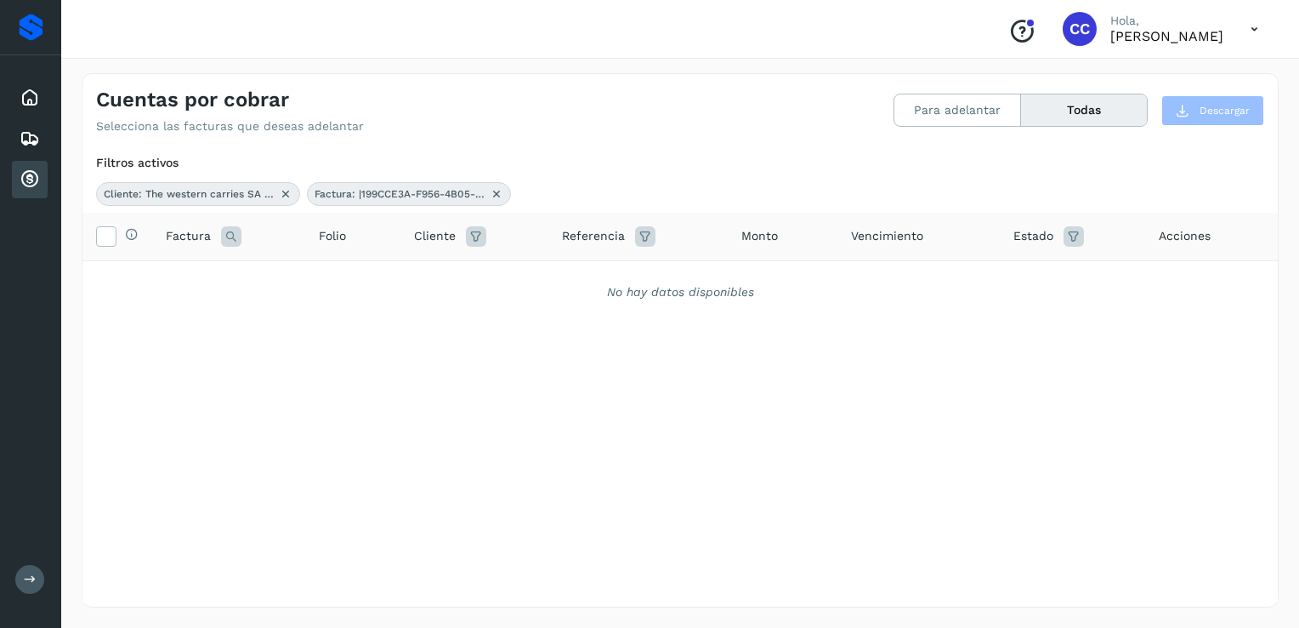
click at [1055, 119] on button "Todas" at bounding box center [1084, 109] width 126 height 31
click at [998, 117] on button "Para adelantar" at bounding box center [958, 109] width 127 height 31
click at [499, 195] on icon at bounding box center [497, 194] width 14 height 14
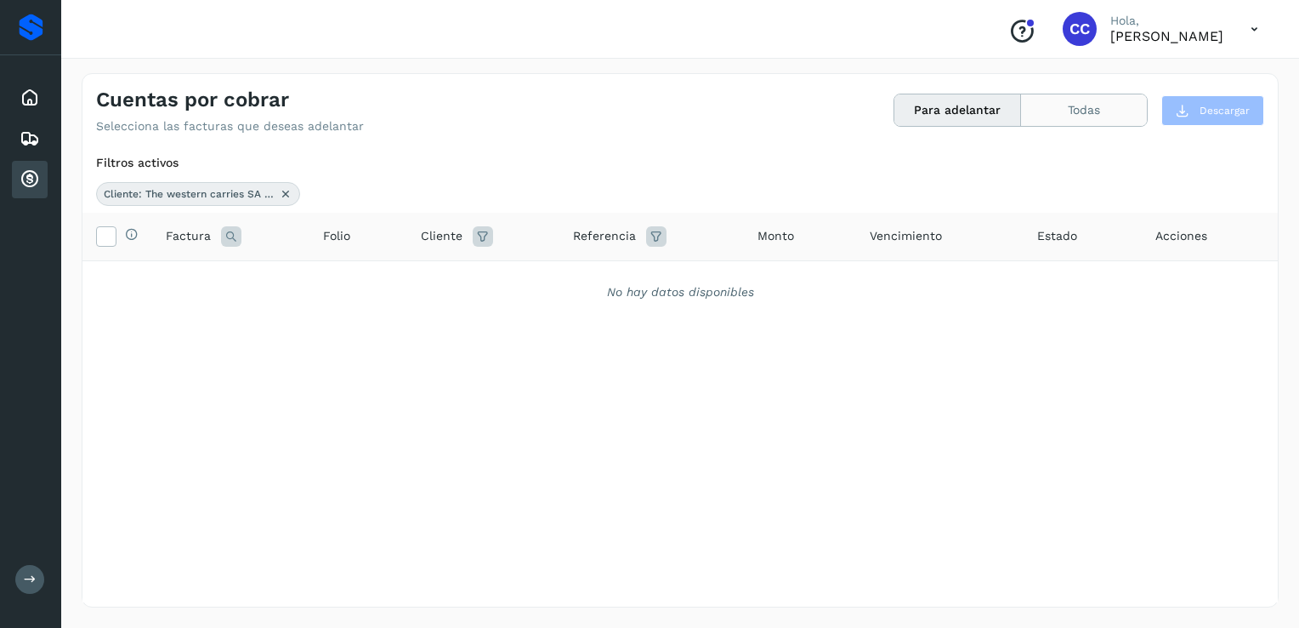
click at [1083, 111] on button "Todas" at bounding box center [1084, 109] width 126 height 31
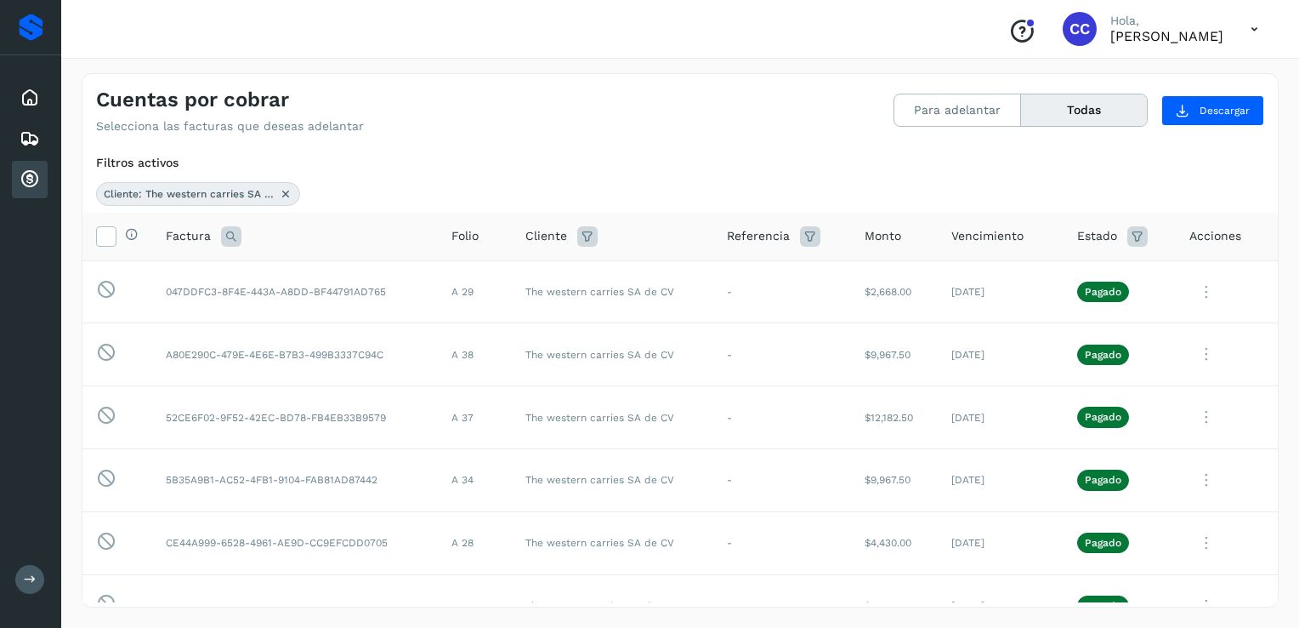
click at [806, 239] on icon at bounding box center [810, 236] width 20 height 20
click at [941, 111] on button "Para adelantar" at bounding box center [958, 109] width 127 height 31
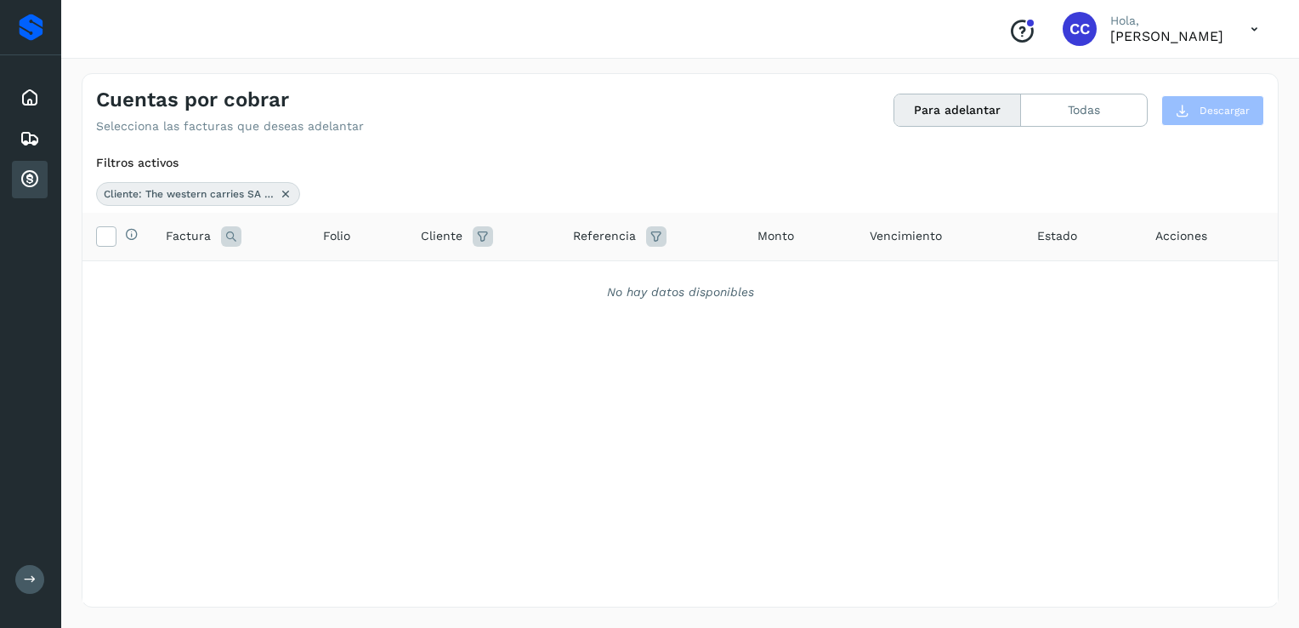
click at [231, 236] on icon at bounding box center [231, 236] width 20 height 20
click at [237, 236] on icon at bounding box center [231, 236] width 20 height 20
click at [238, 230] on icon at bounding box center [231, 236] width 20 height 20
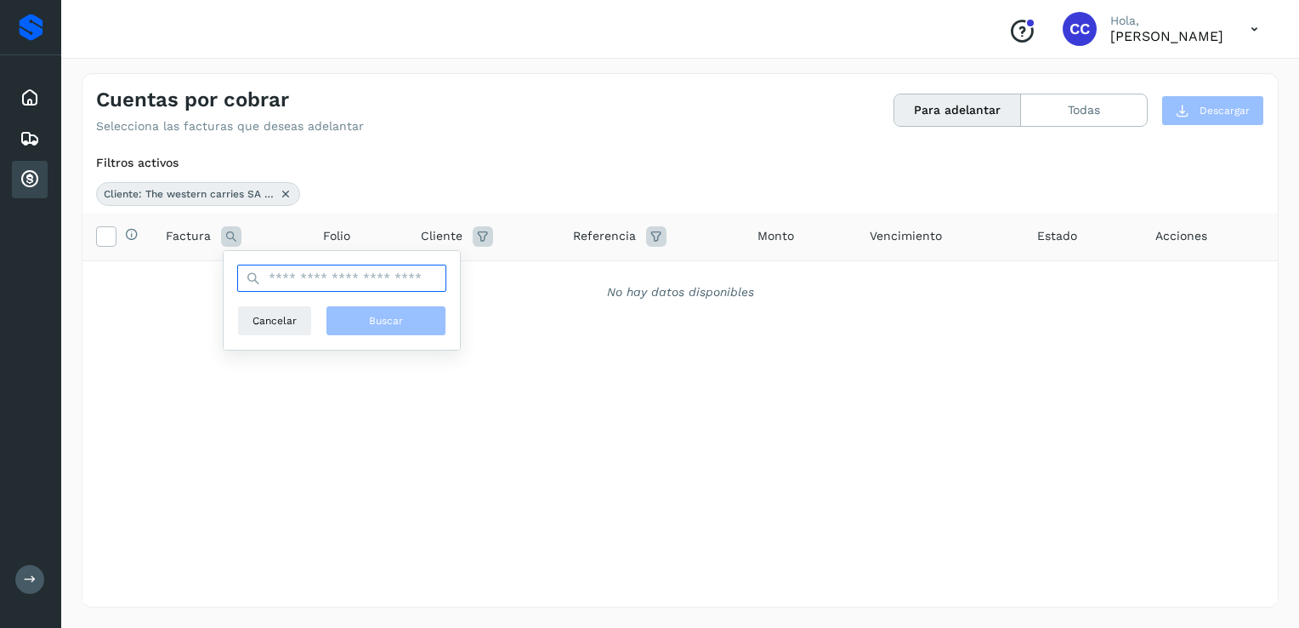
drag, startPoint x: 299, startPoint y: 277, endPoint x: 289, endPoint y: 279, distance: 10.3
click at [289, 279] on input "text" at bounding box center [341, 277] width 209 height 27
type input "**********"
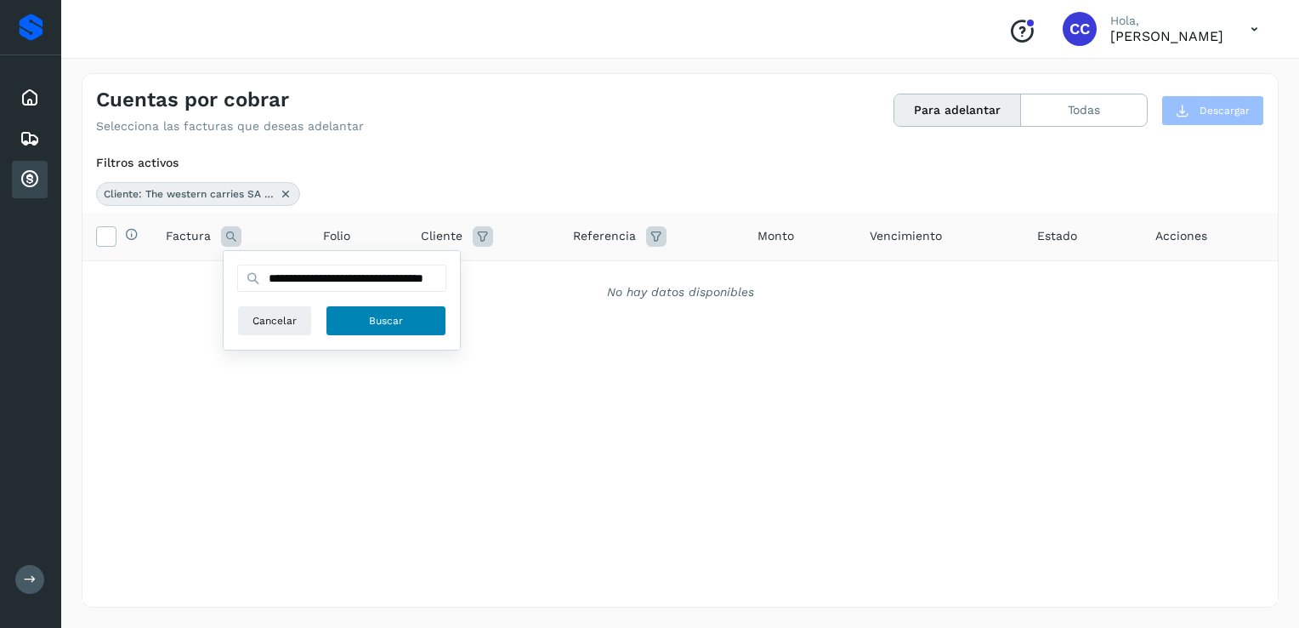
click at [367, 315] on button "Buscar" at bounding box center [386, 320] width 121 height 31
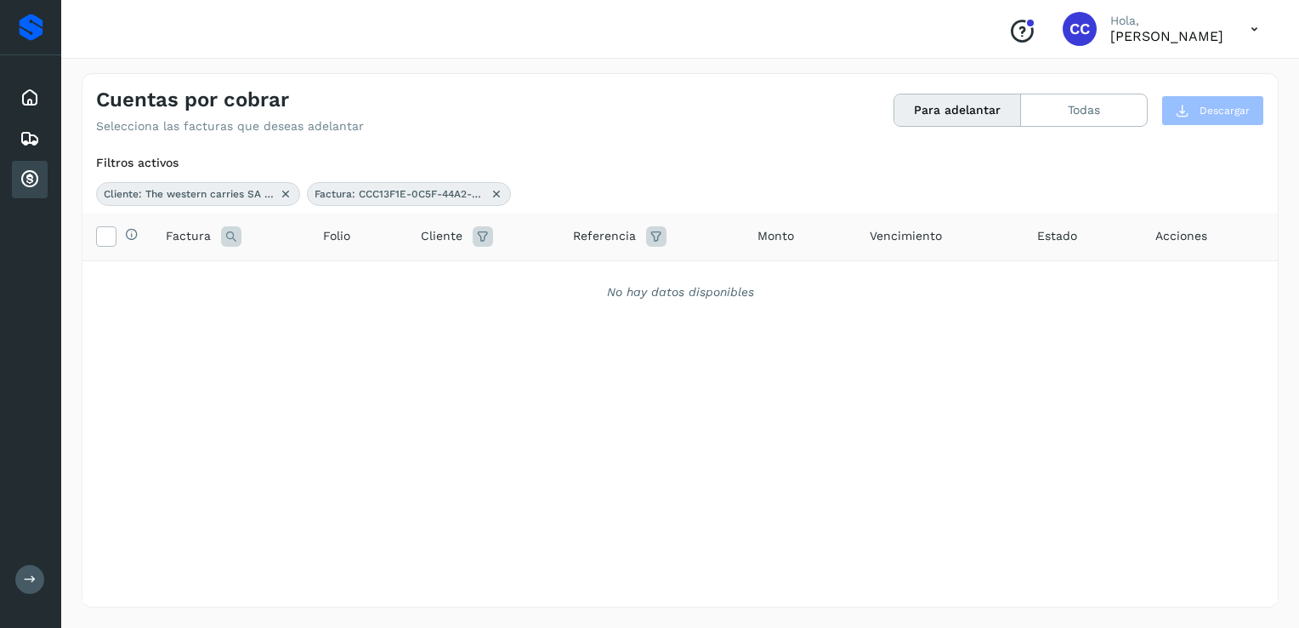
click at [495, 194] on icon at bounding box center [497, 194] width 14 height 14
click at [485, 238] on icon at bounding box center [483, 236] width 20 height 20
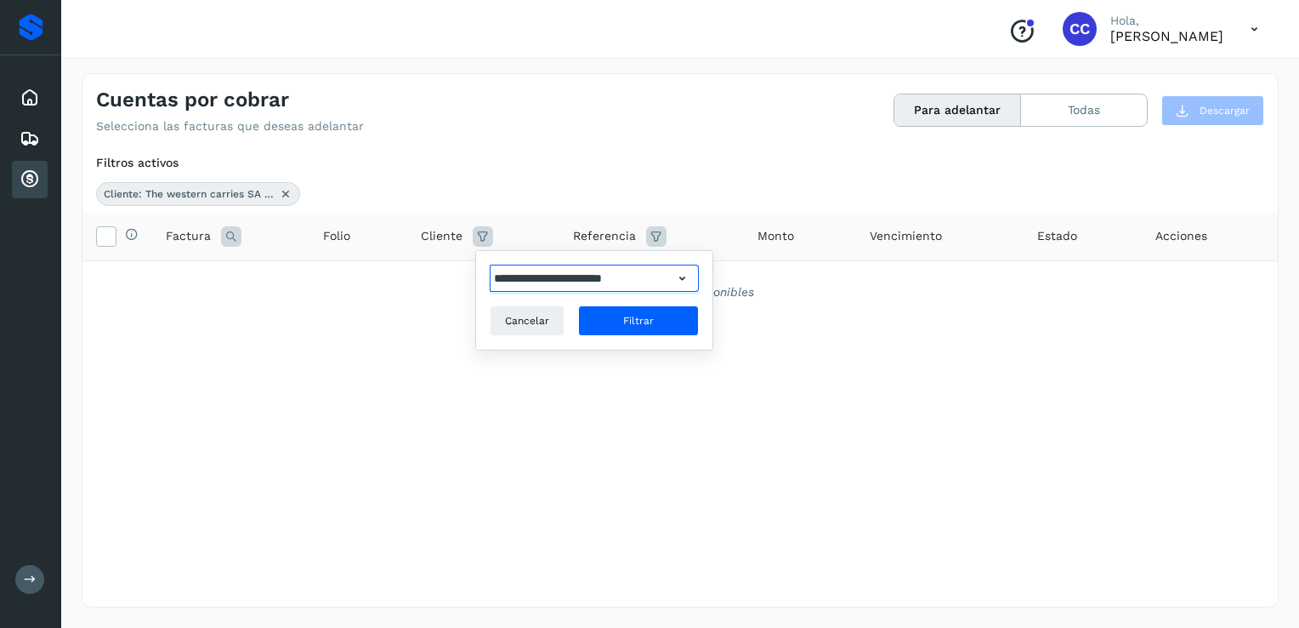
click at [642, 284] on input "**********" at bounding box center [582, 277] width 184 height 27
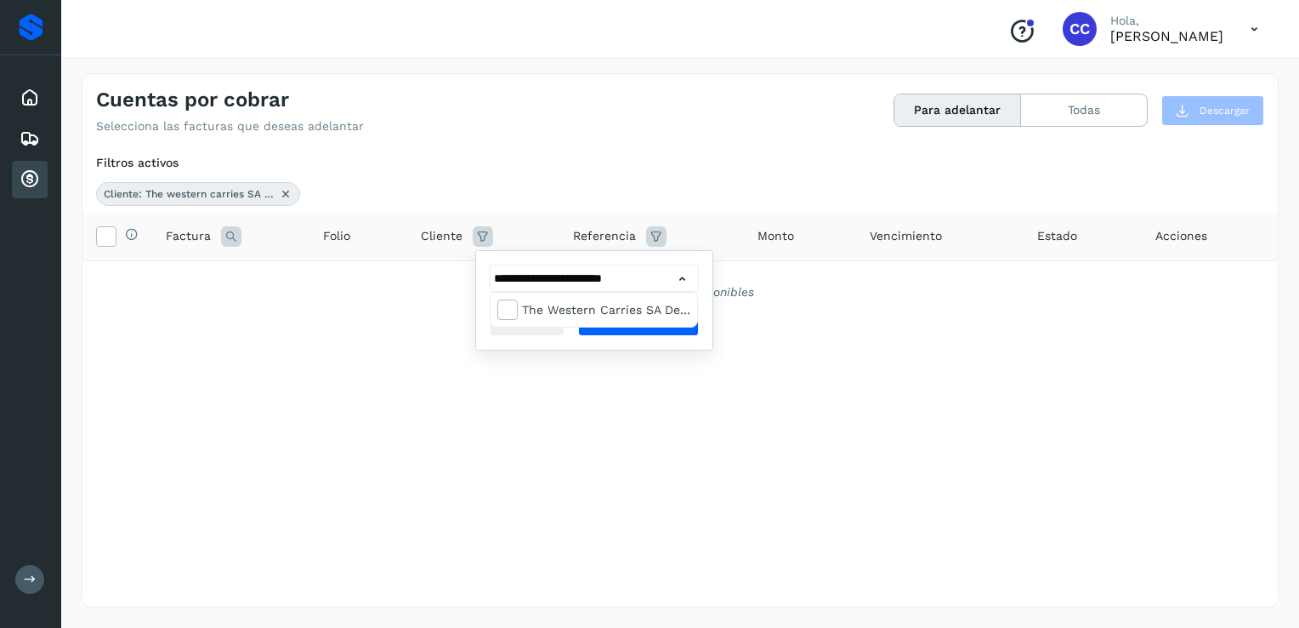
click at [683, 281] on div at bounding box center [649, 314] width 1299 height 628
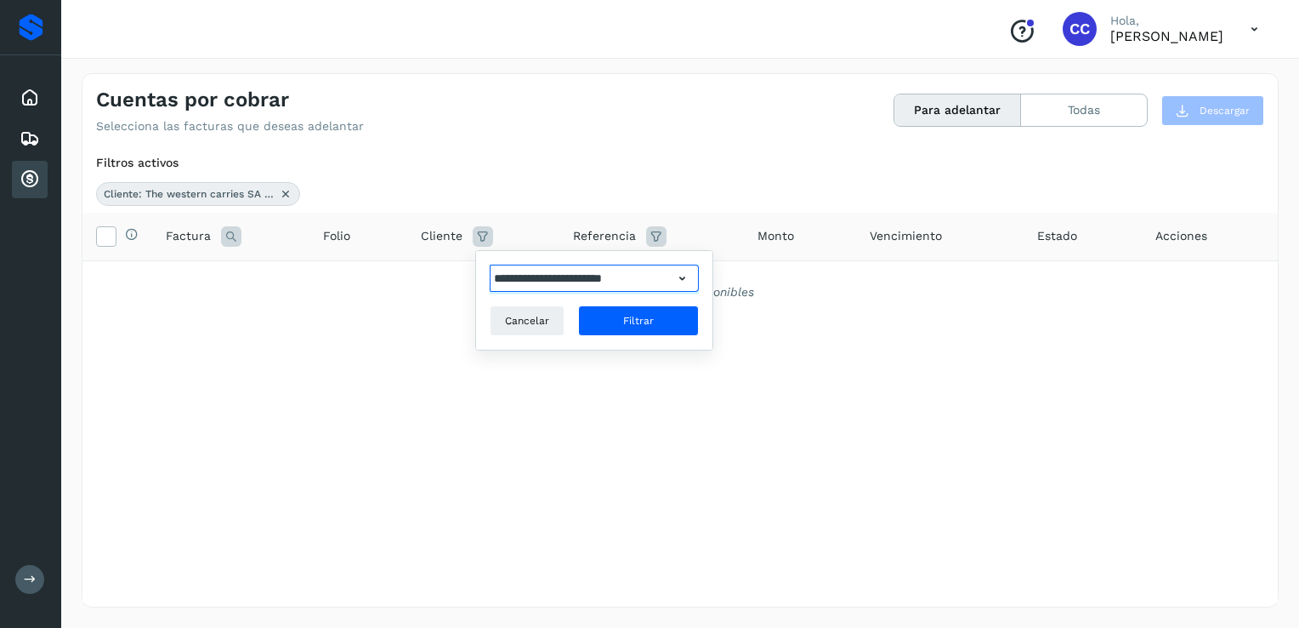
click at [552, 281] on input "**********" at bounding box center [582, 277] width 184 height 27
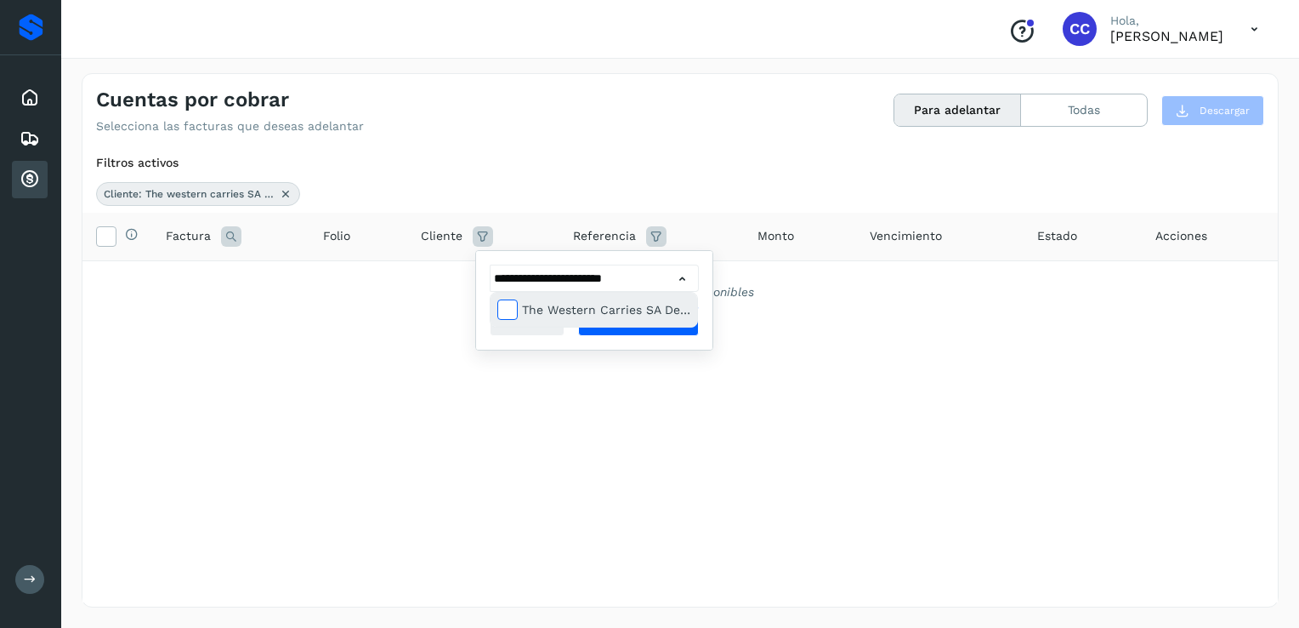
click at [510, 304] on icon at bounding box center [506, 308] width 17 height 17
type input "**********"
click at [621, 349] on div at bounding box center [649, 314] width 1299 height 628
click at [622, 330] on button "Filtrar" at bounding box center [638, 320] width 121 height 31
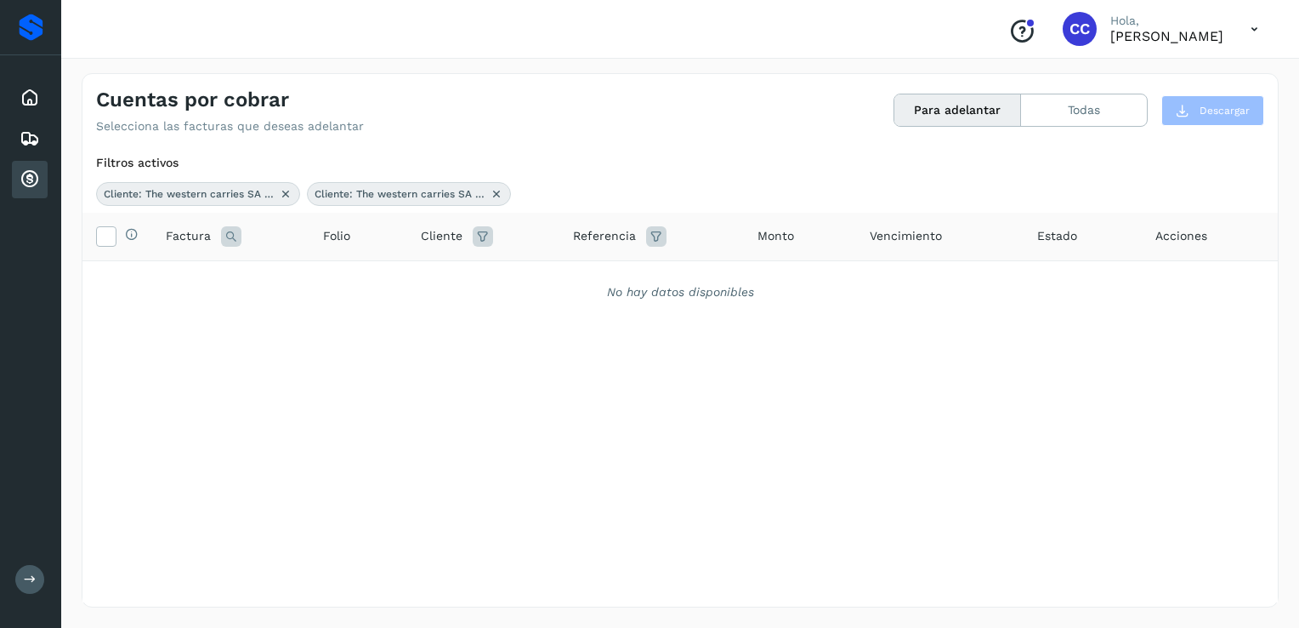
click at [494, 189] on icon at bounding box center [497, 194] width 14 height 14
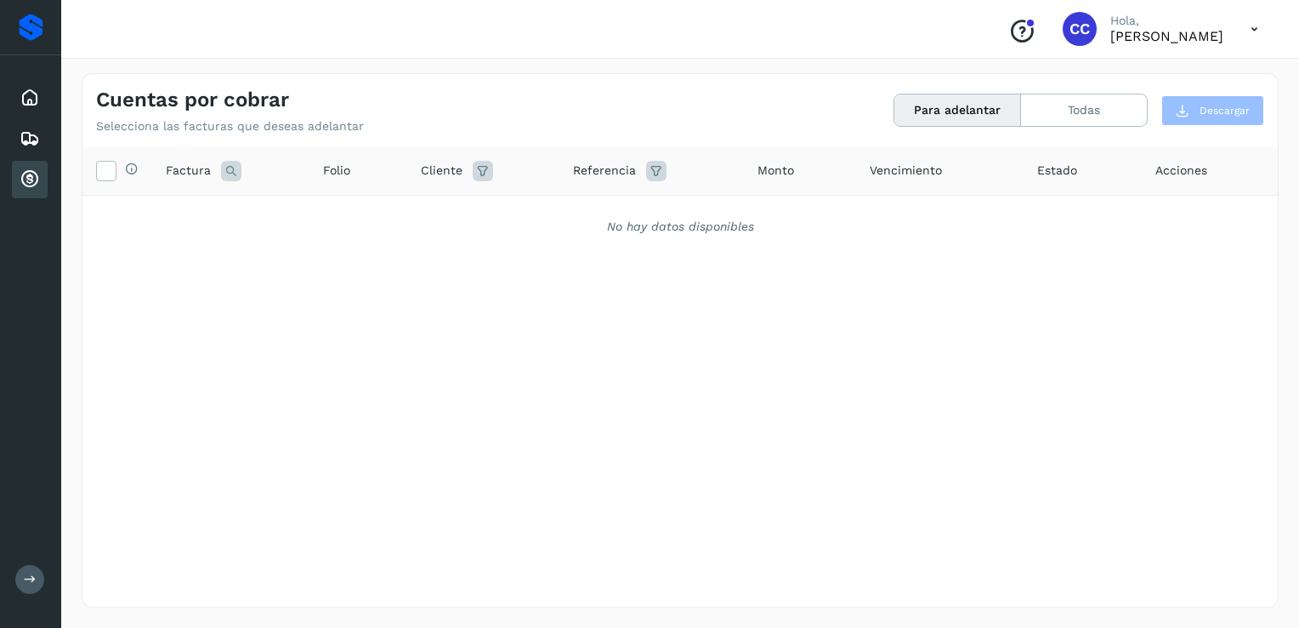
click at [980, 111] on button "Para adelantar" at bounding box center [958, 109] width 127 height 31
click at [1083, 109] on button "Todas" at bounding box center [1084, 109] width 126 height 31
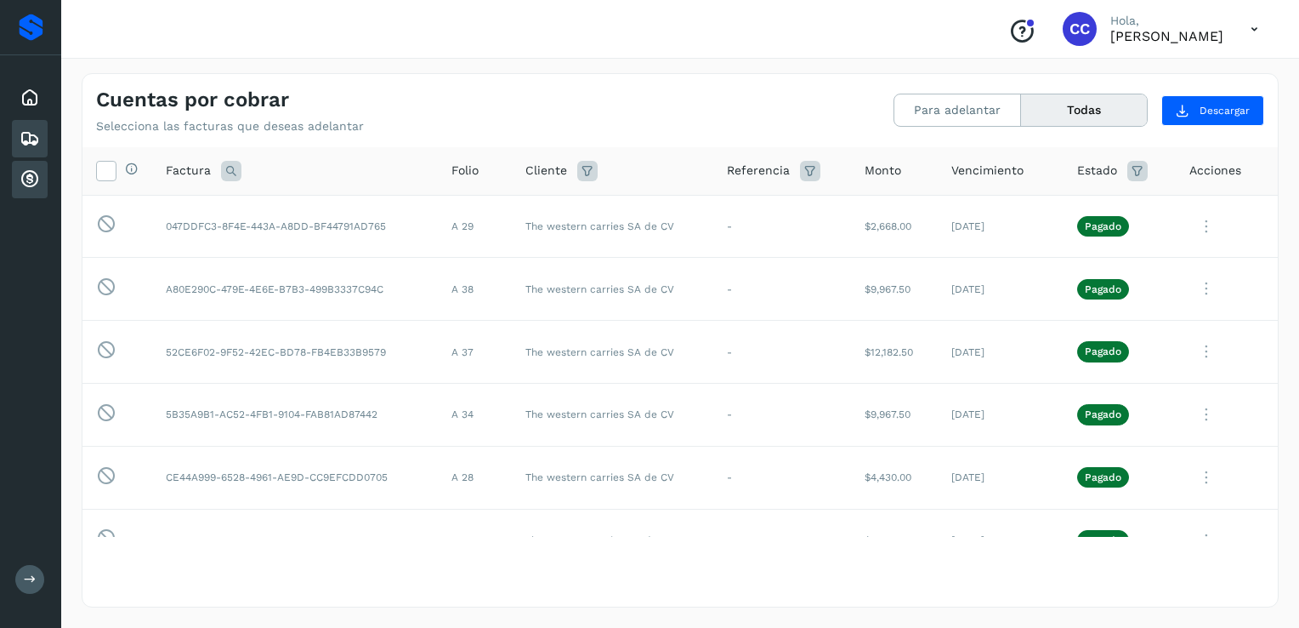
click at [37, 134] on icon at bounding box center [30, 138] width 20 height 20
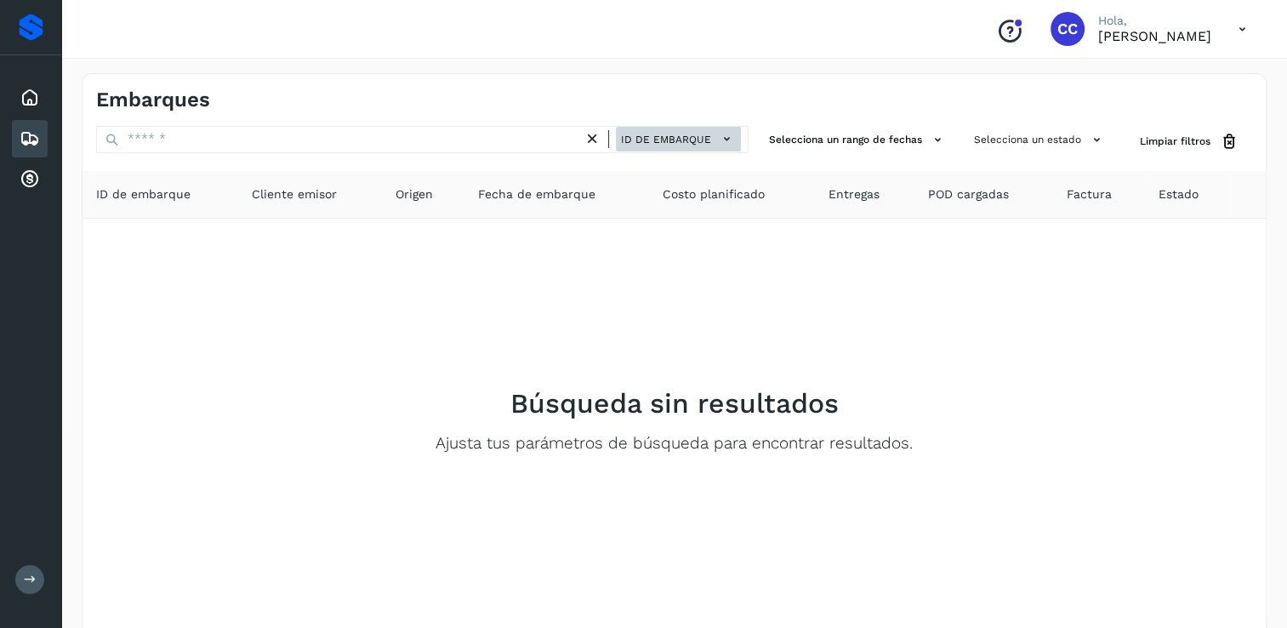
click at [725, 140] on icon at bounding box center [727, 139] width 18 height 18
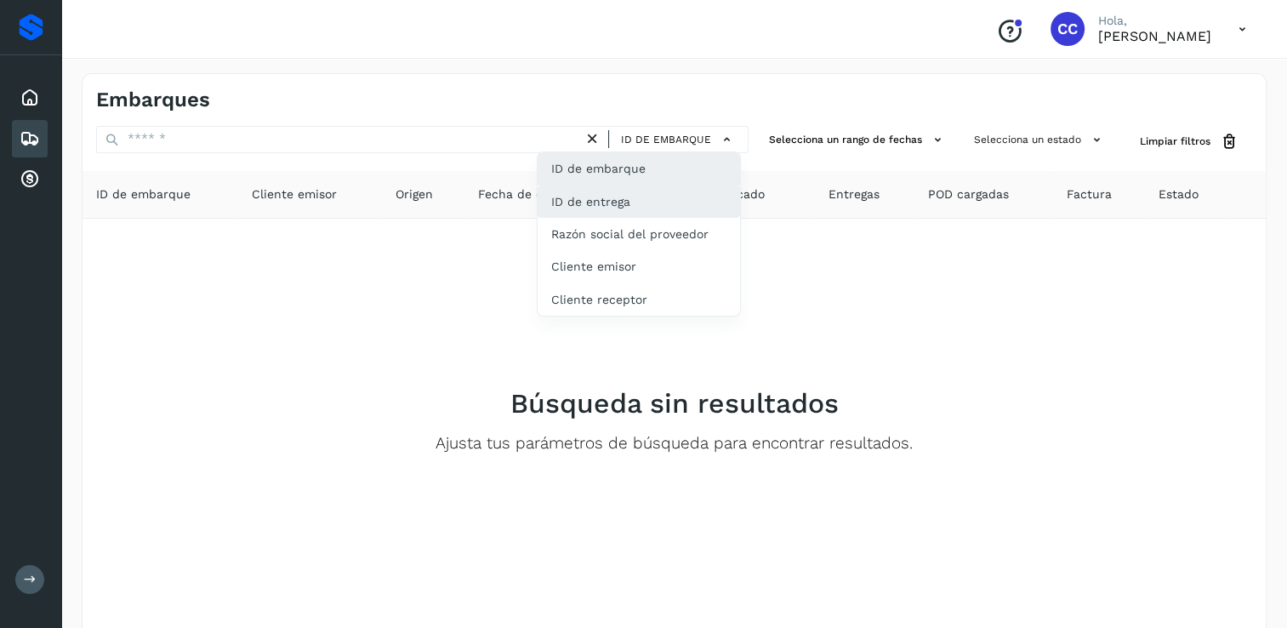
click at [684, 193] on div "ID de entrega" at bounding box center [638, 201] width 202 height 32
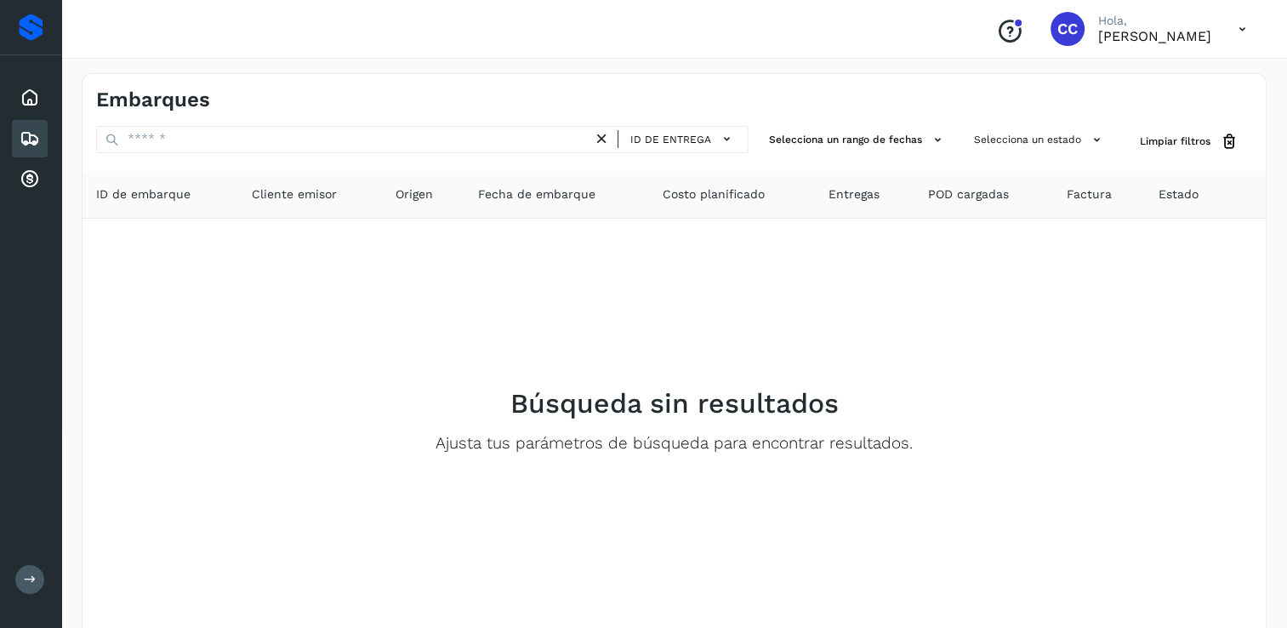
click at [600, 139] on icon at bounding box center [602, 139] width 18 height 18
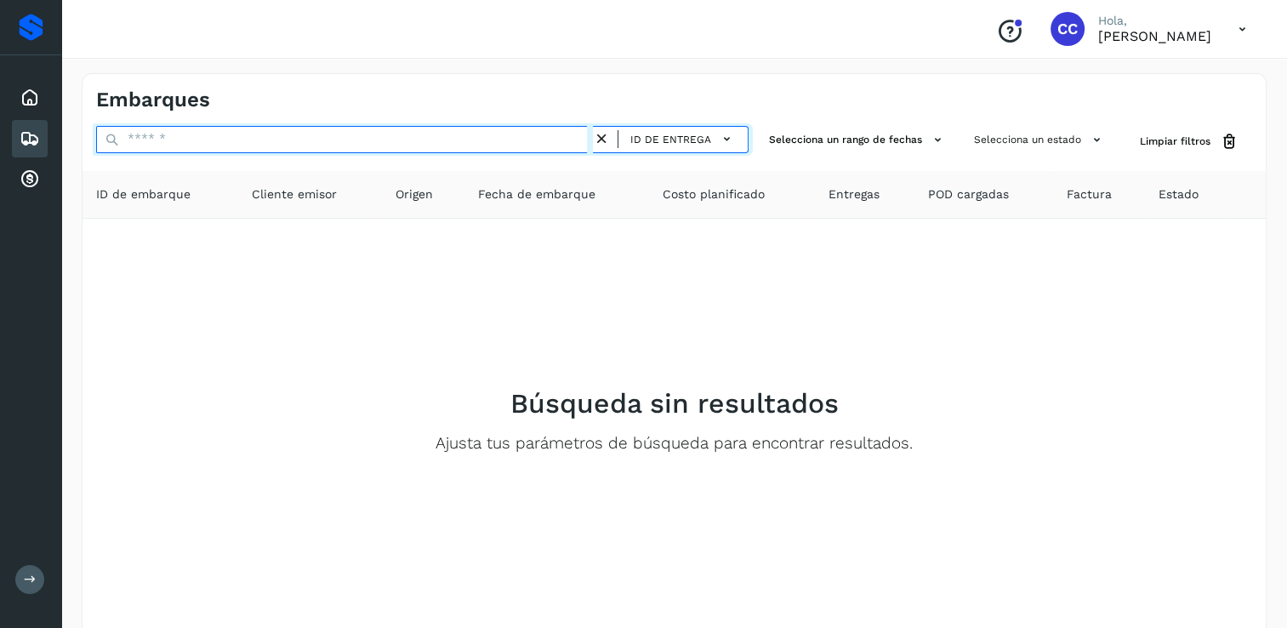
click at [362, 135] on input "text" at bounding box center [344, 139] width 497 height 27
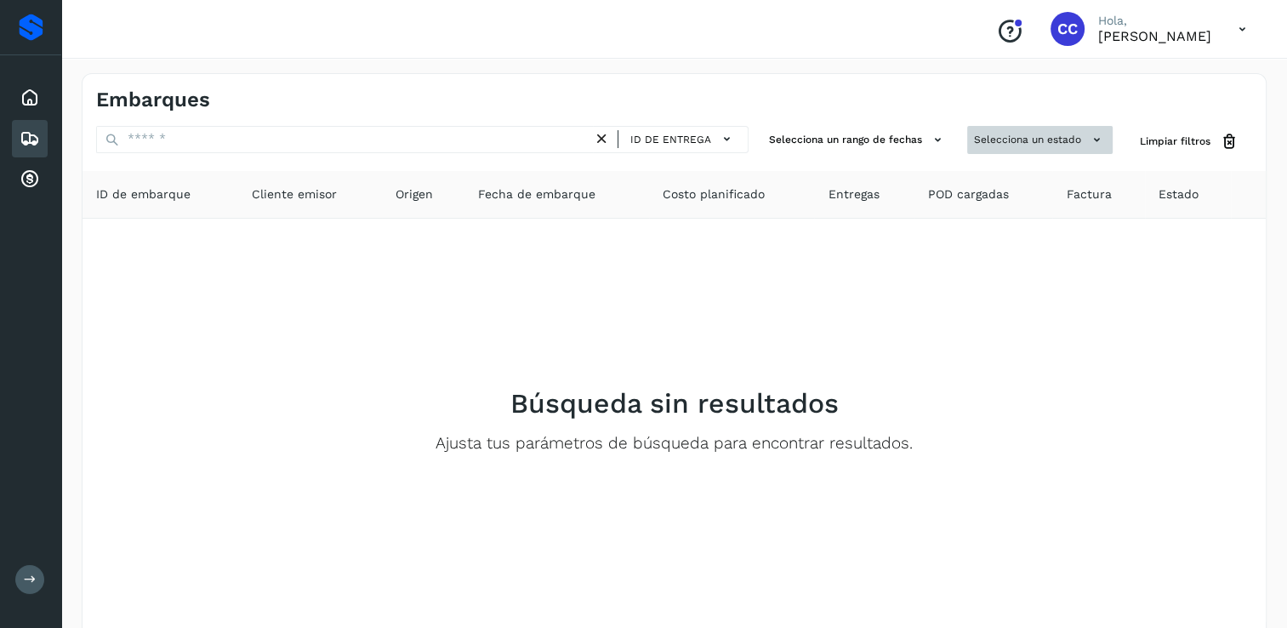
click at [1102, 141] on icon at bounding box center [1097, 140] width 18 height 18
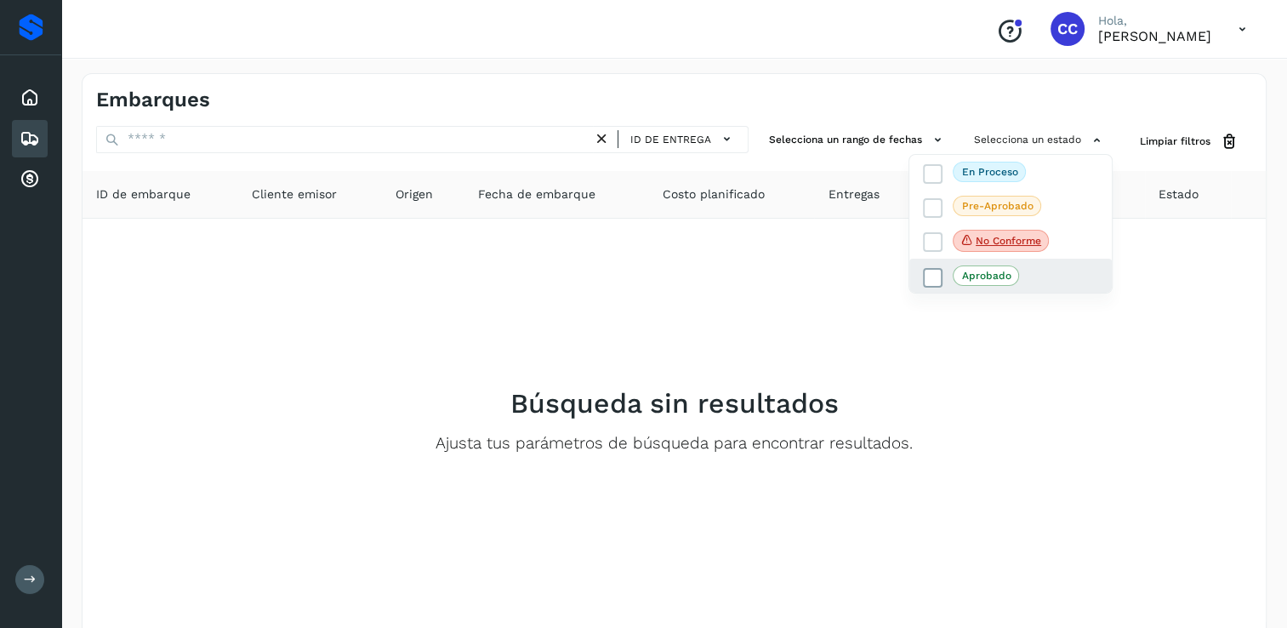
click at [928, 274] on icon at bounding box center [932, 278] width 17 height 17
click at [736, 296] on div at bounding box center [643, 314] width 1287 height 628
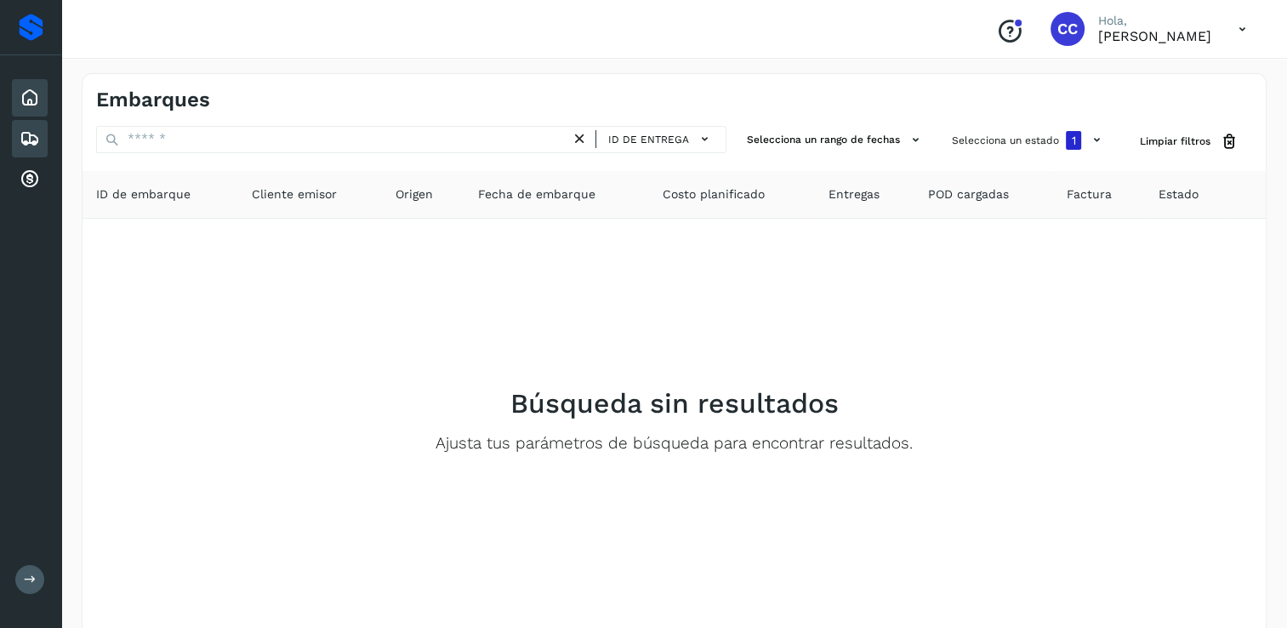
click at [36, 97] on icon at bounding box center [30, 98] width 20 height 20
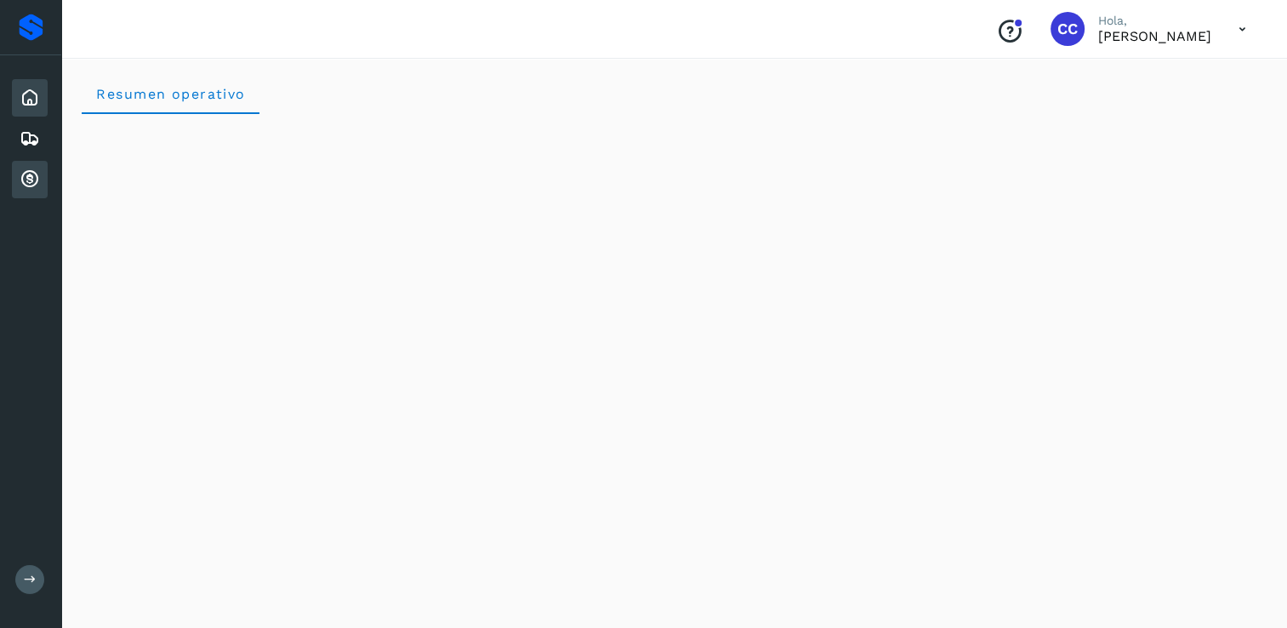
click at [41, 175] on div "Cuentas por cobrar" at bounding box center [30, 179] width 36 height 37
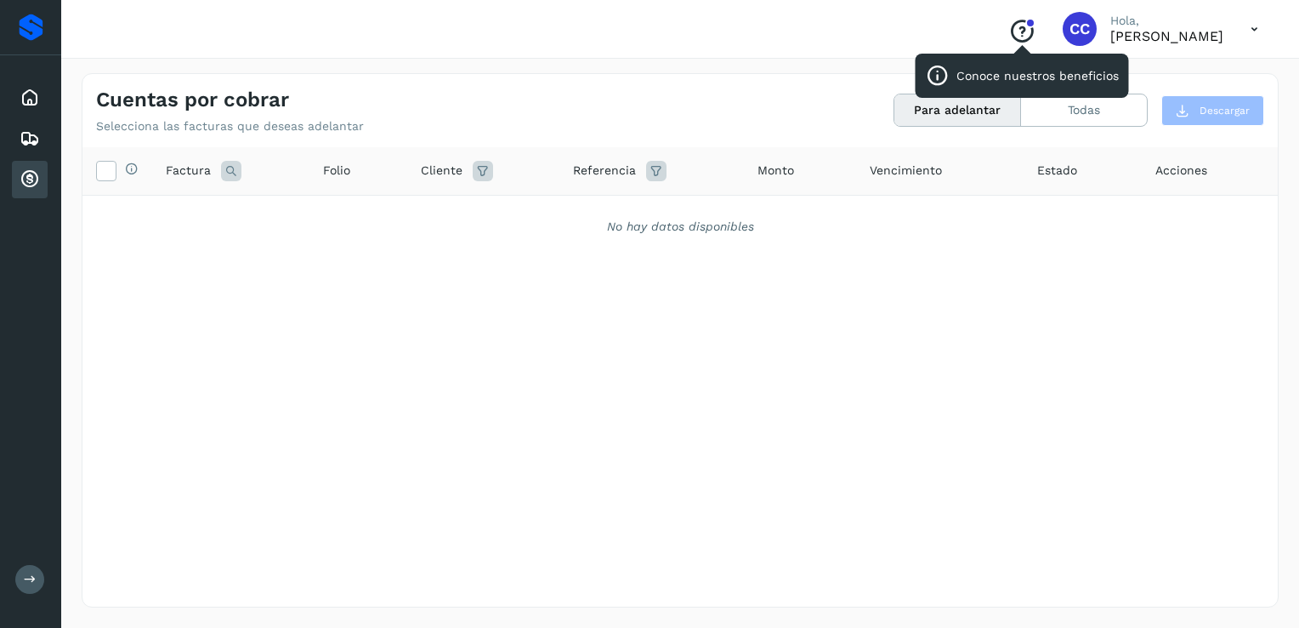
click at [1009, 31] on icon "Conoce nuestros beneficios" at bounding box center [1022, 31] width 27 height 27
